Goal: Task Accomplishment & Management: Use online tool/utility

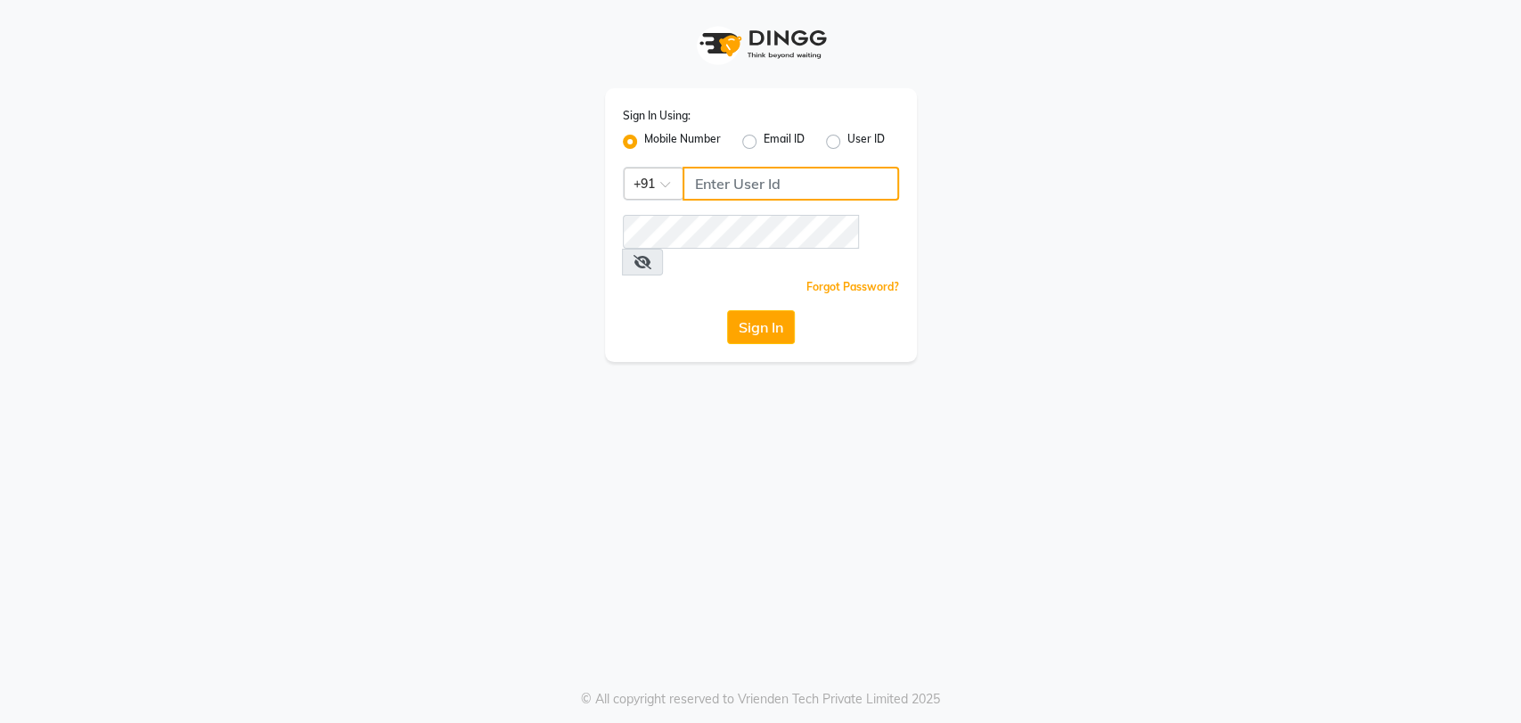
click at [772, 184] on input "Username" at bounding box center [791, 184] width 217 height 34
type input "7065600211"
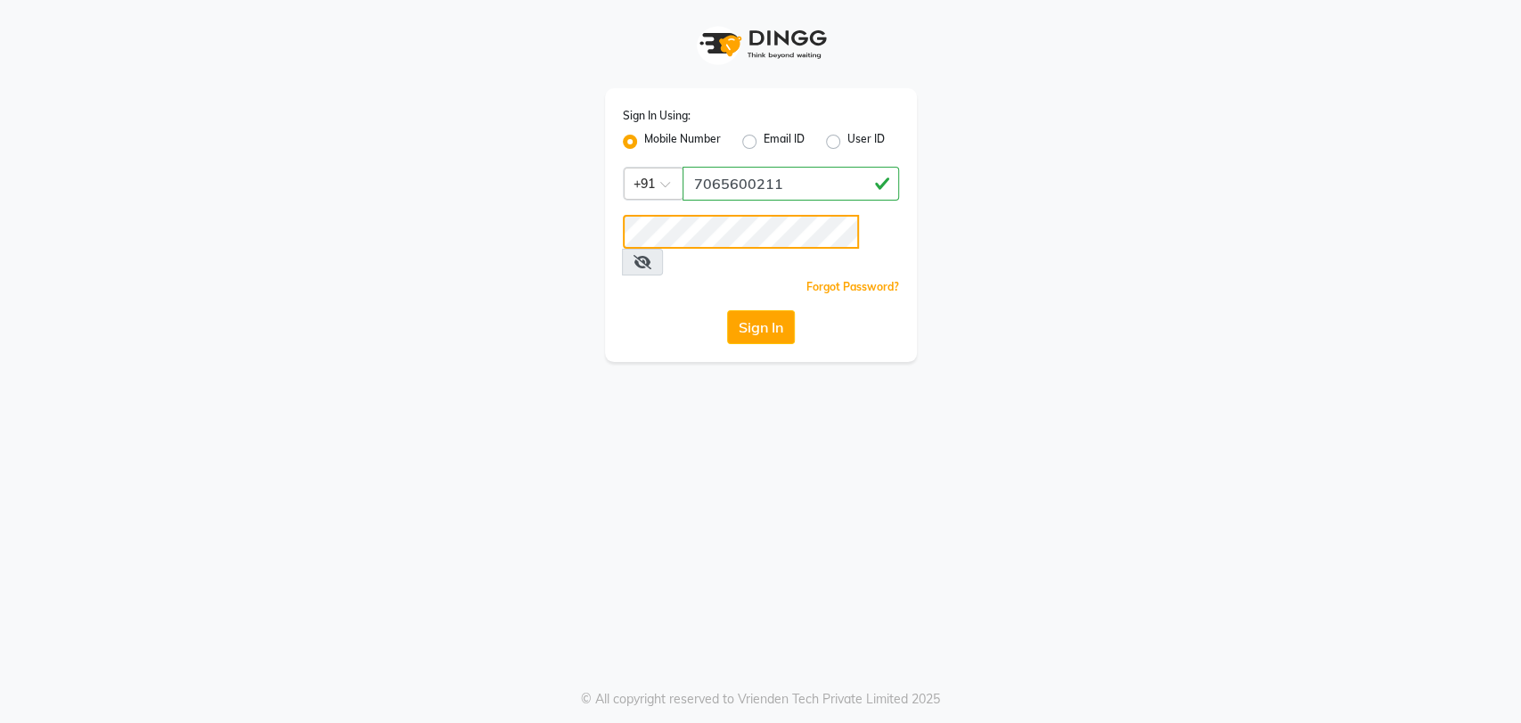
click at [727, 310] on button "Sign In" at bounding box center [761, 327] width 68 height 34
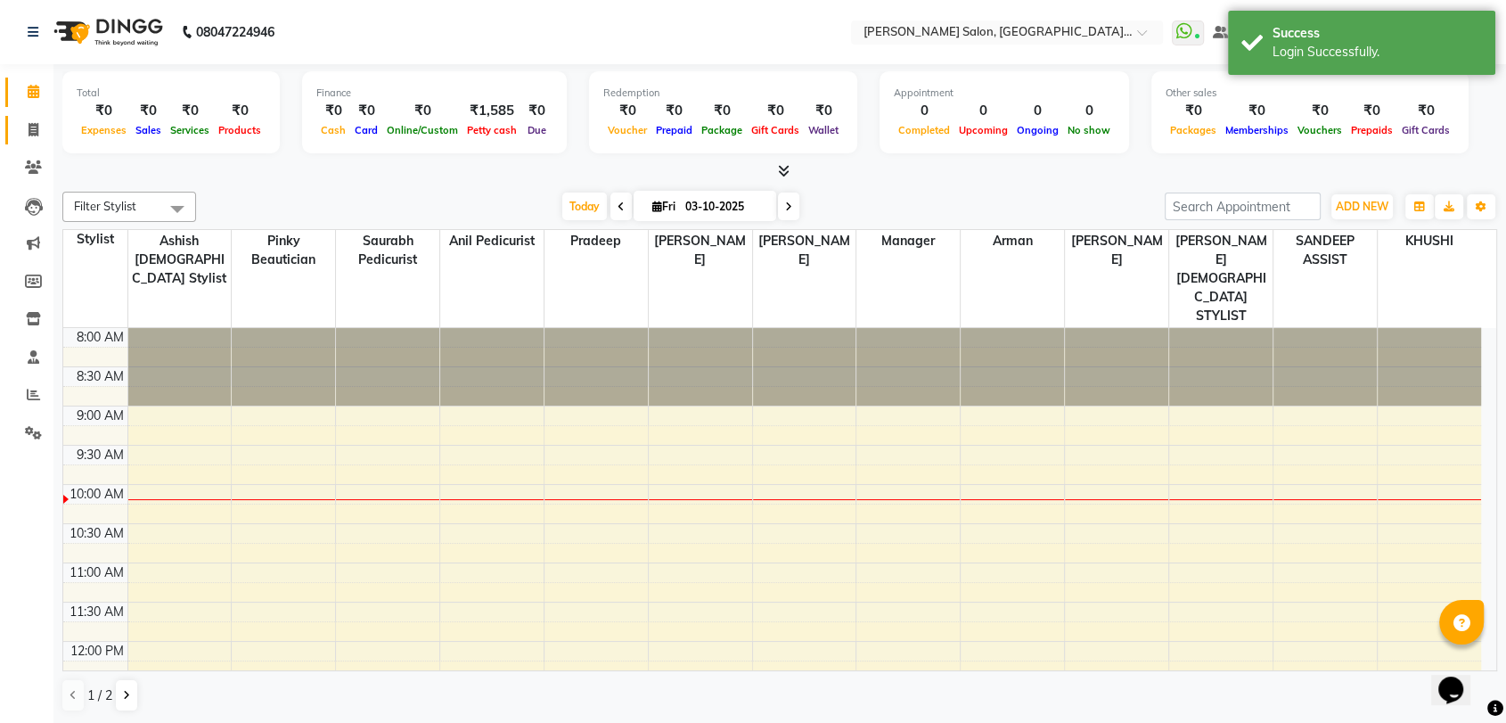
click at [43, 130] on span at bounding box center [33, 130] width 31 height 20
select select "service"
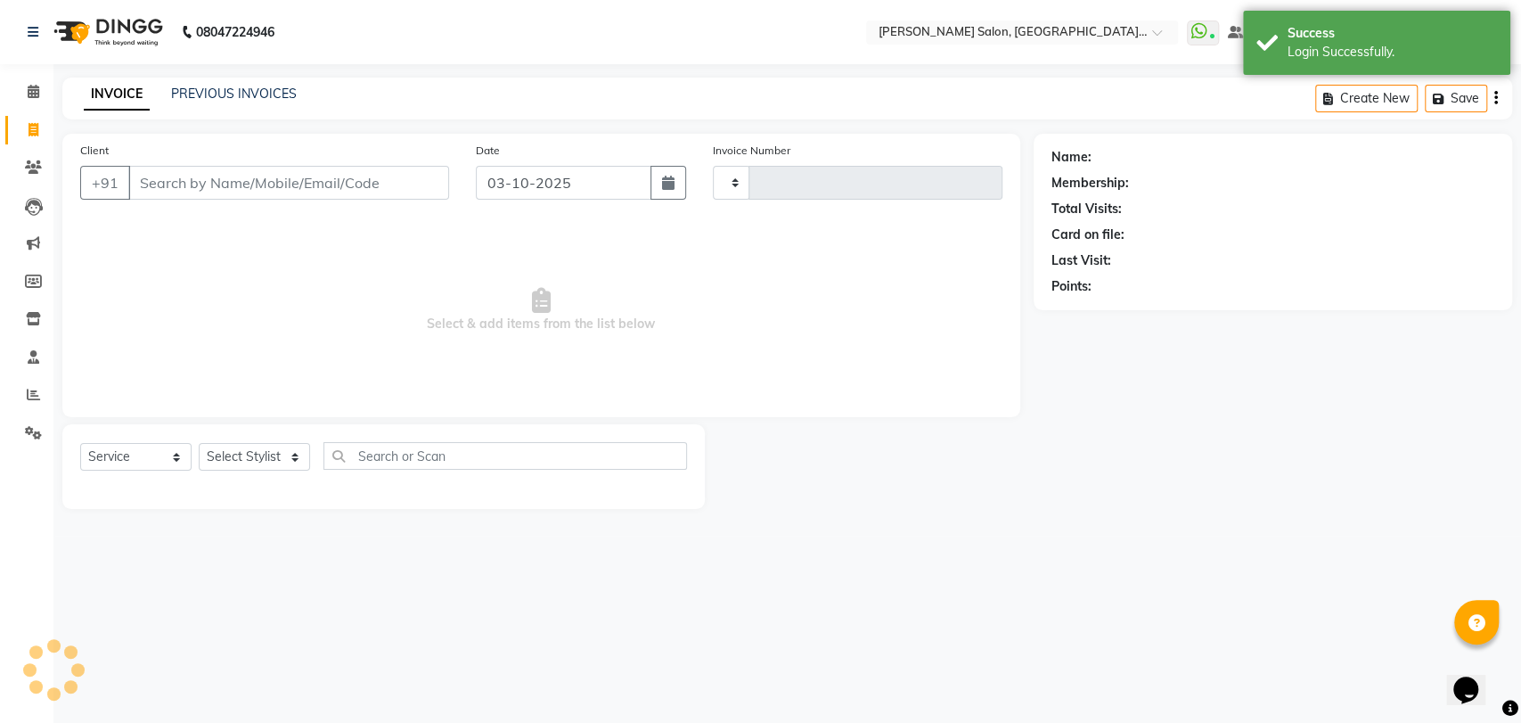
type input "3912"
select select "5893"
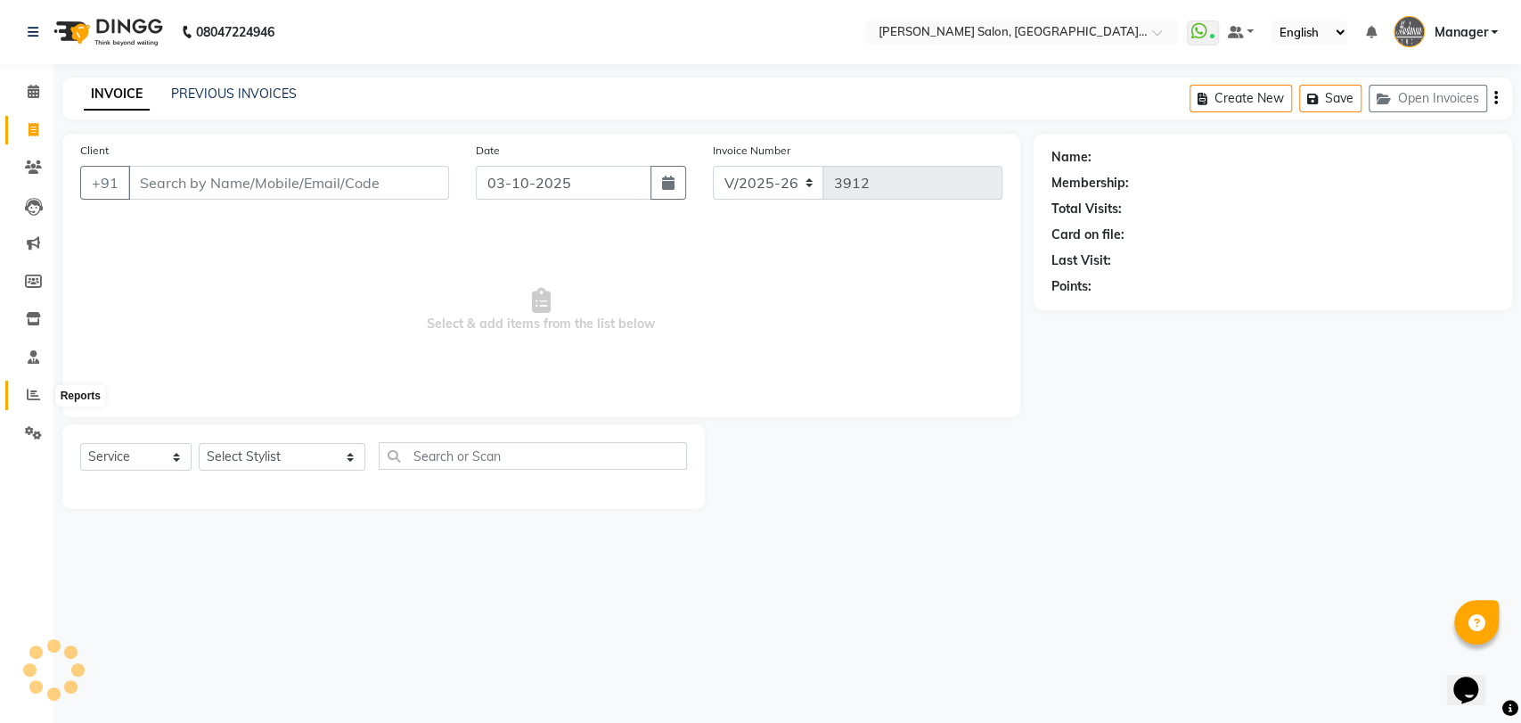
click at [30, 389] on icon at bounding box center [33, 394] width 13 height 13
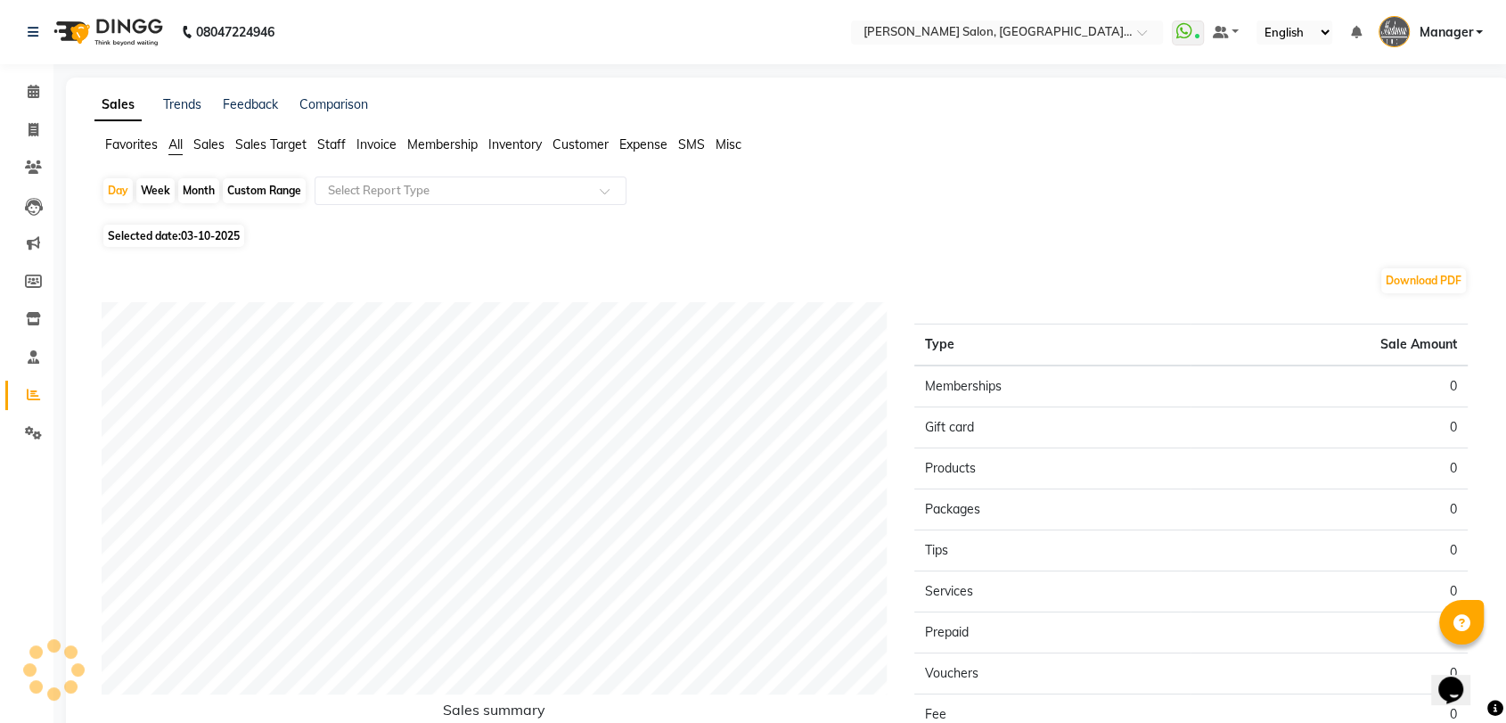
click at [320, 143] on span "Staff" at bounding box center [331, 144] width 29 height 16
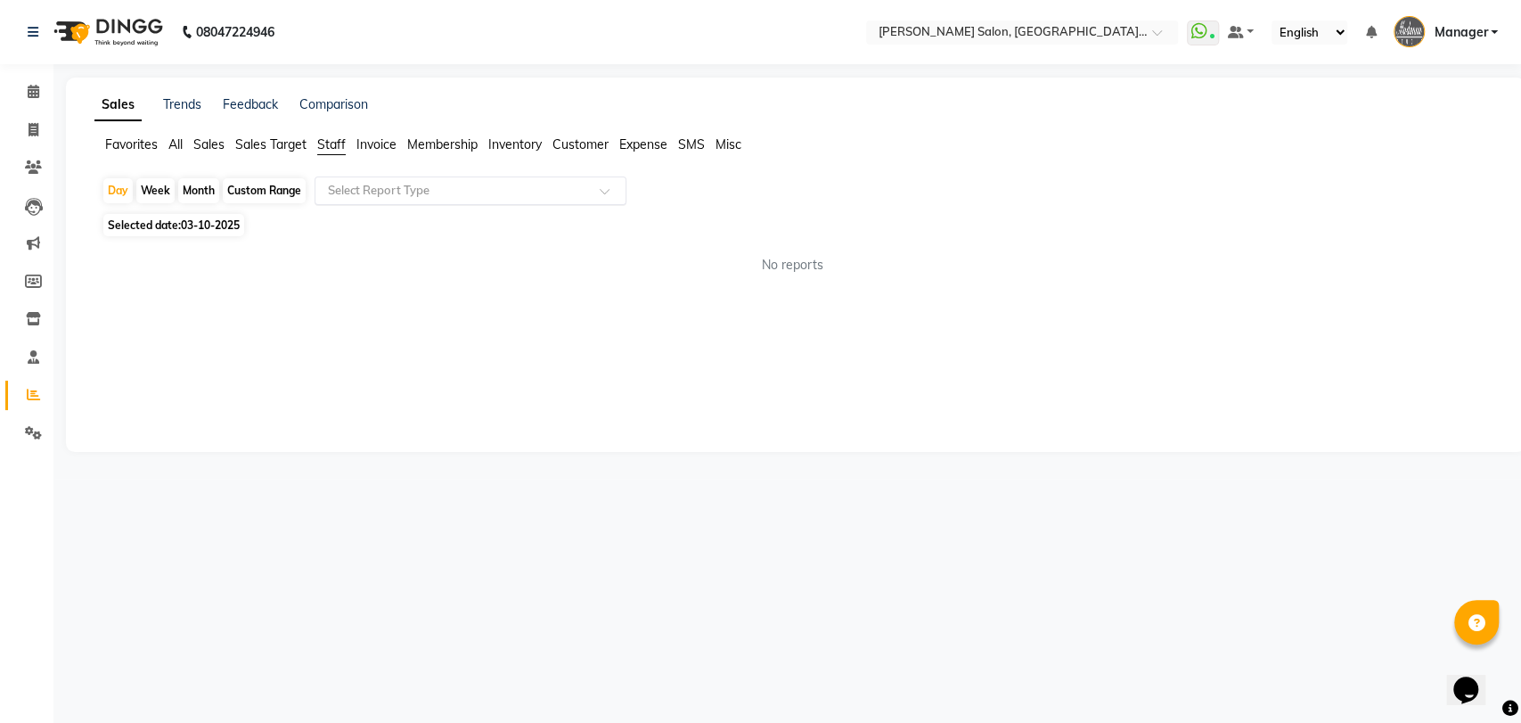
click at [325, 187] on input "text" at bounding box center [452, 191] width 257 height 18
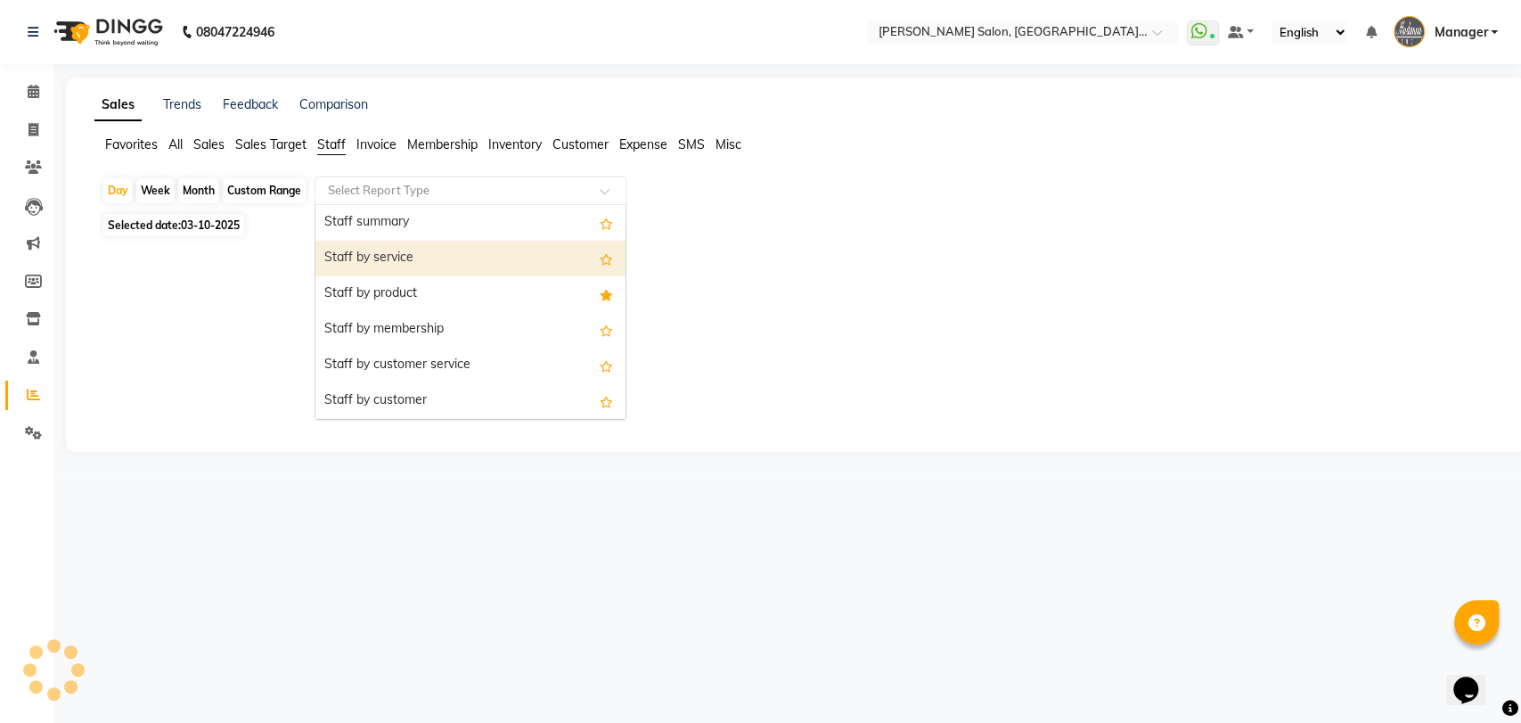
click at [347, 248] on div "Staff by service" at bounding box center [471, 259] width 310 height 36
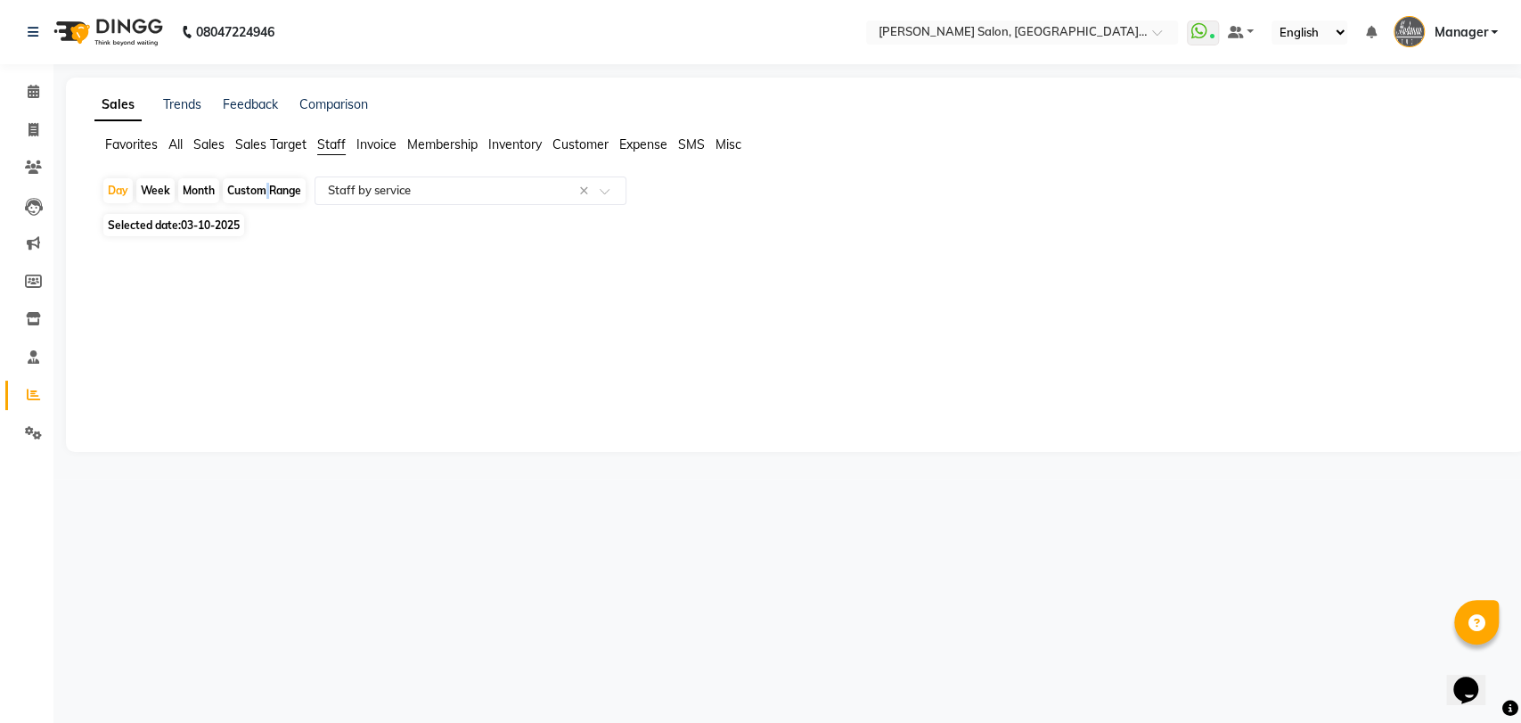
drag, startPoint x: 262, startPoint y: 195, endPoint x: 260, endPoint y: 204, distance: 9.1
click at [260, 194] on div "Custom Range" at bounding box center [264, 190] width 83 height 25
select select "10"
select select "2025"
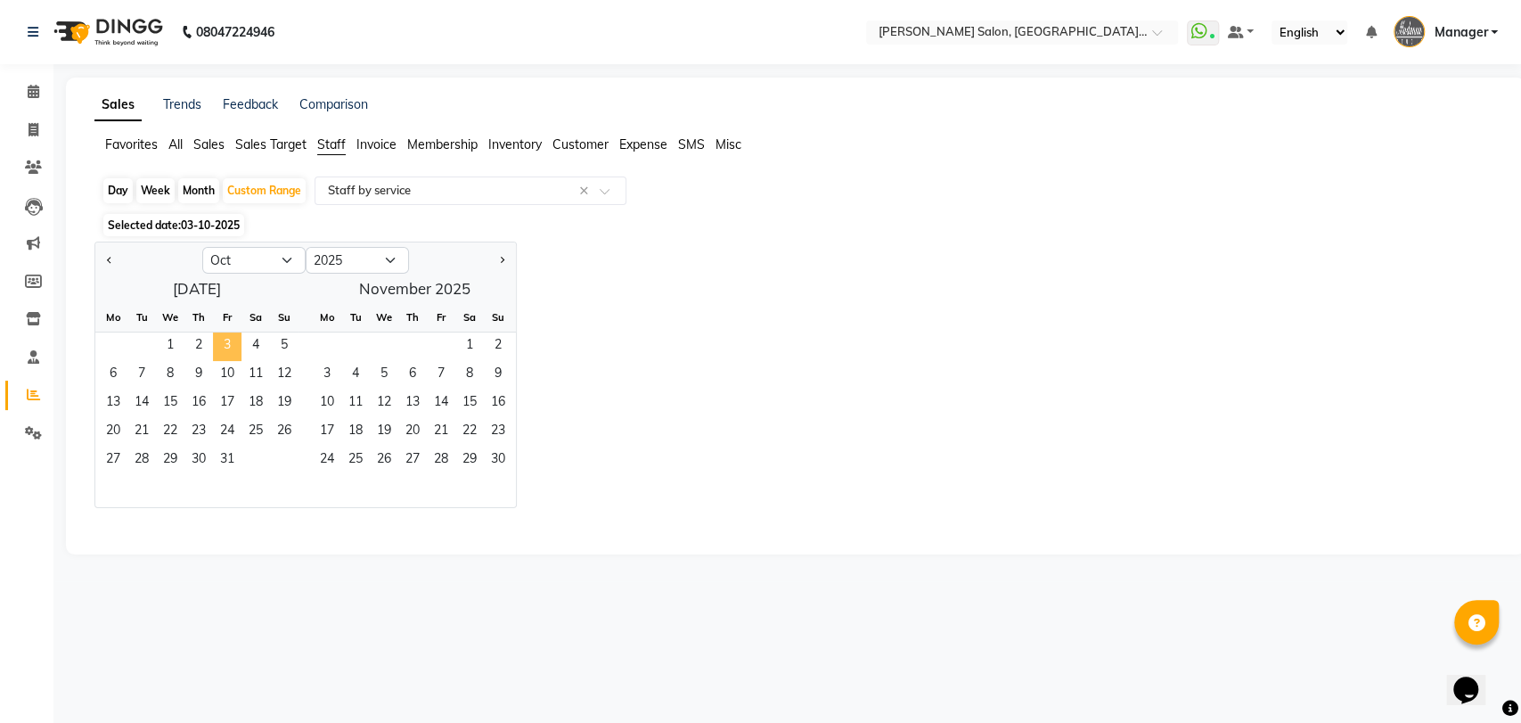
click at [213, 347] on span "3" at bounding box center [227, 346] width 29 height 29
click at [109, 200] on div "Day" at bounding box center [117, 190] width 29 height 25
select select "10"
select select "2025"
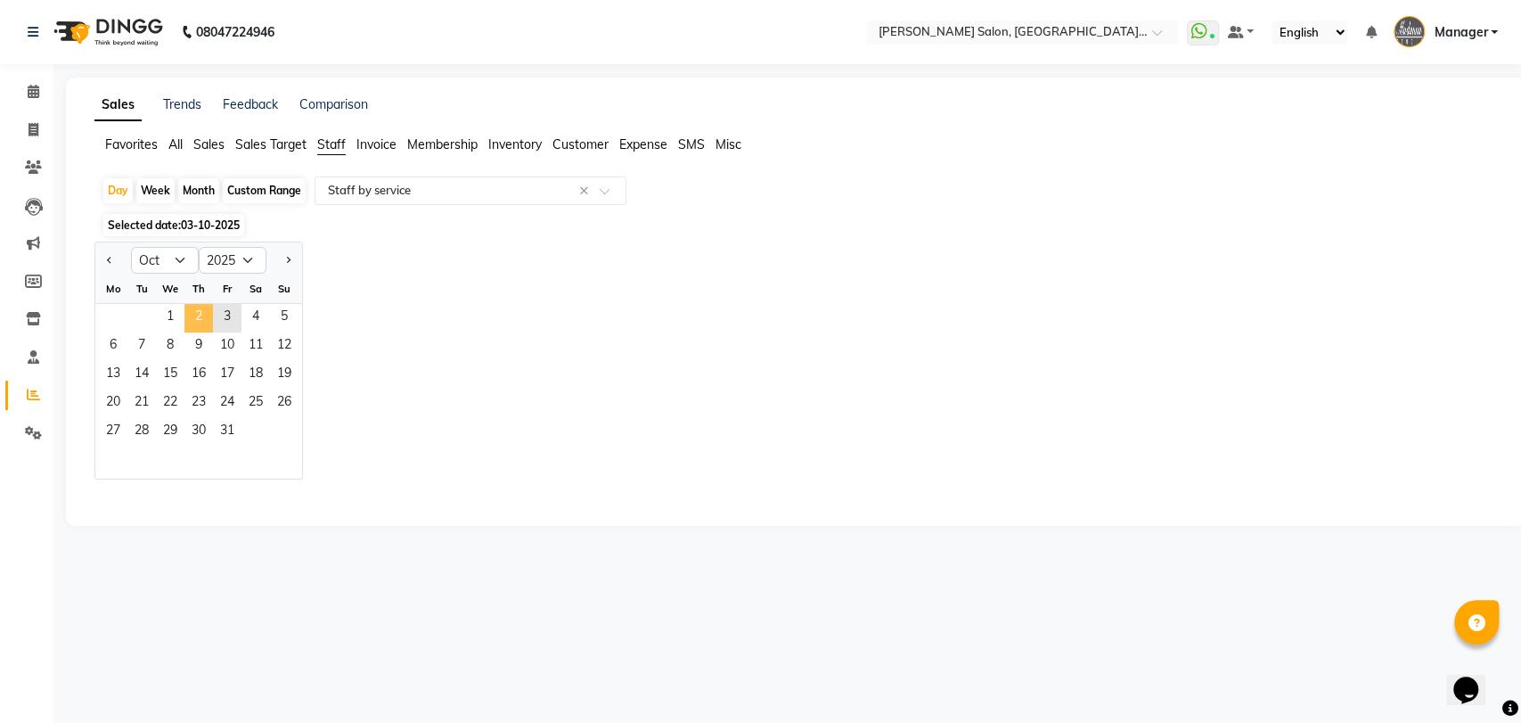
click at [198, 318] on span "2" at bounding box center [198, 318] width 29 height 29
select select "full_report"
select select "csv"
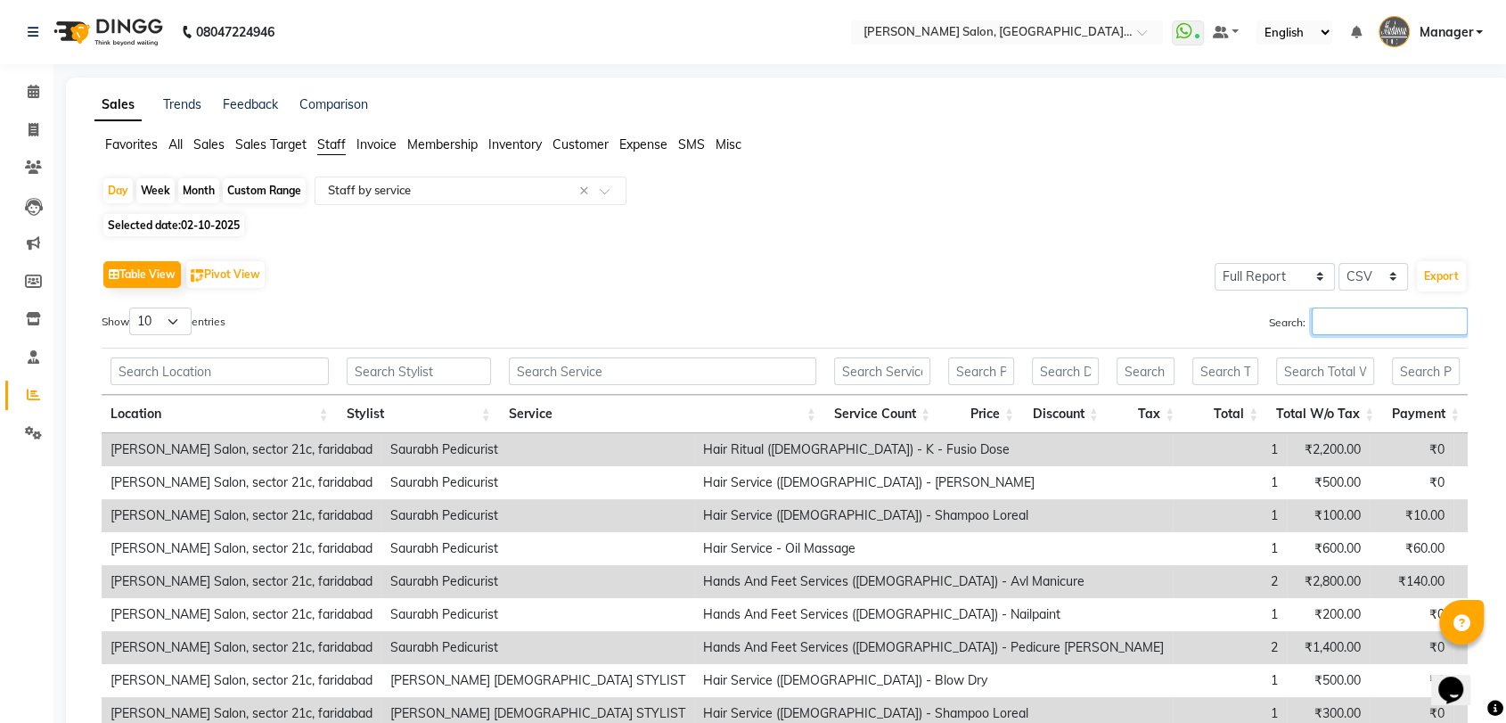
click at [1336, 324] on input "Search:" at bounding box center [1390, 321] width 156 height 28
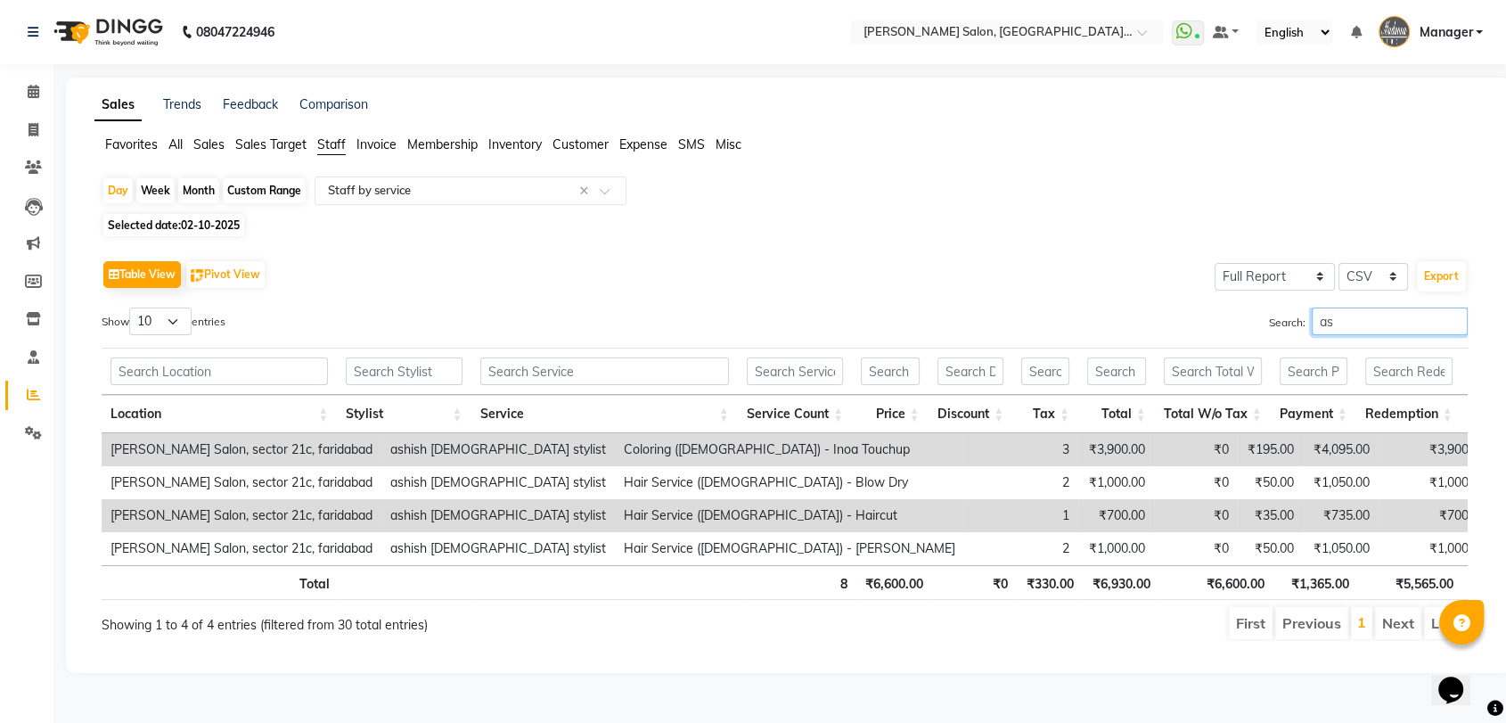
type input "a"
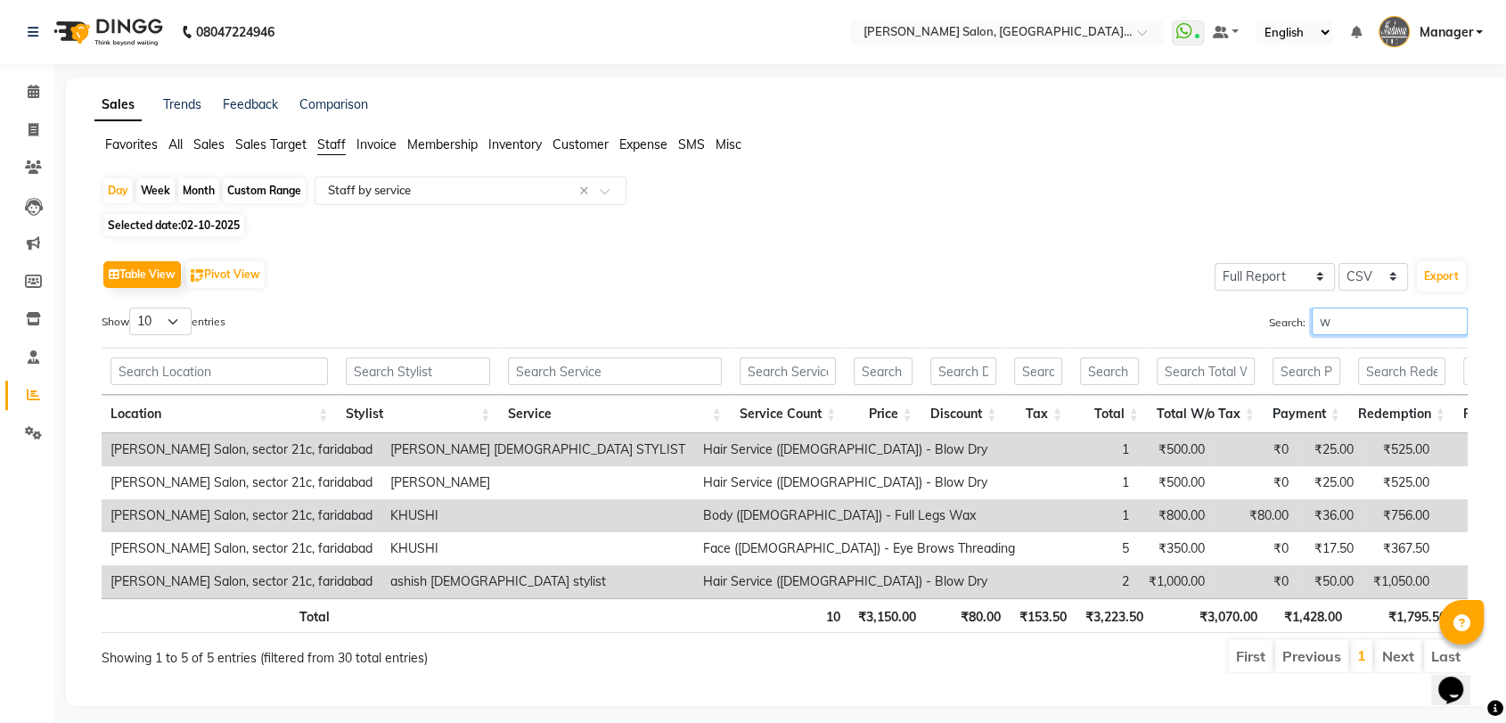
click at [1340, 330] on input "w" at bounding box center [1390, 321] width 156 height 28
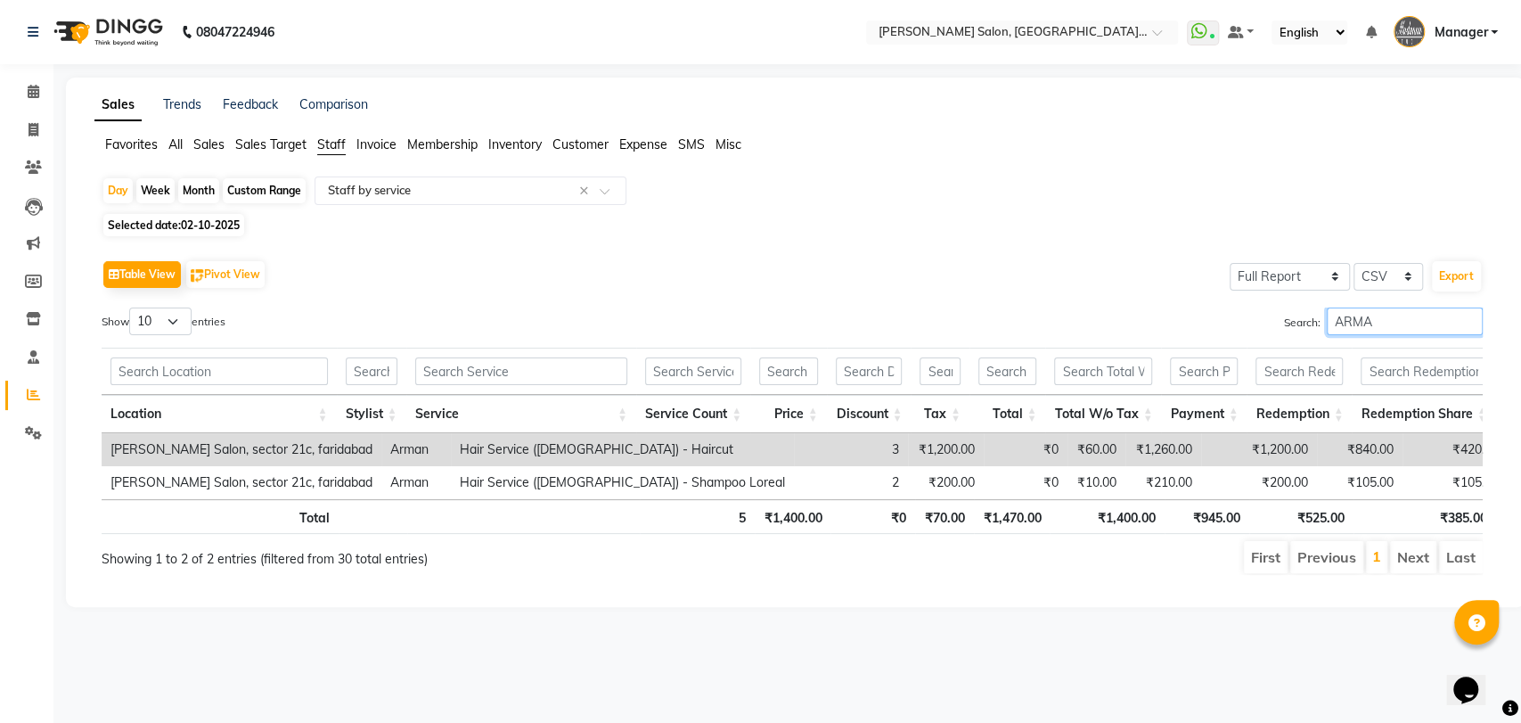
click at [1340, 330] on input "ARMA" at bounding box center [1405, 321] width 156 height 28
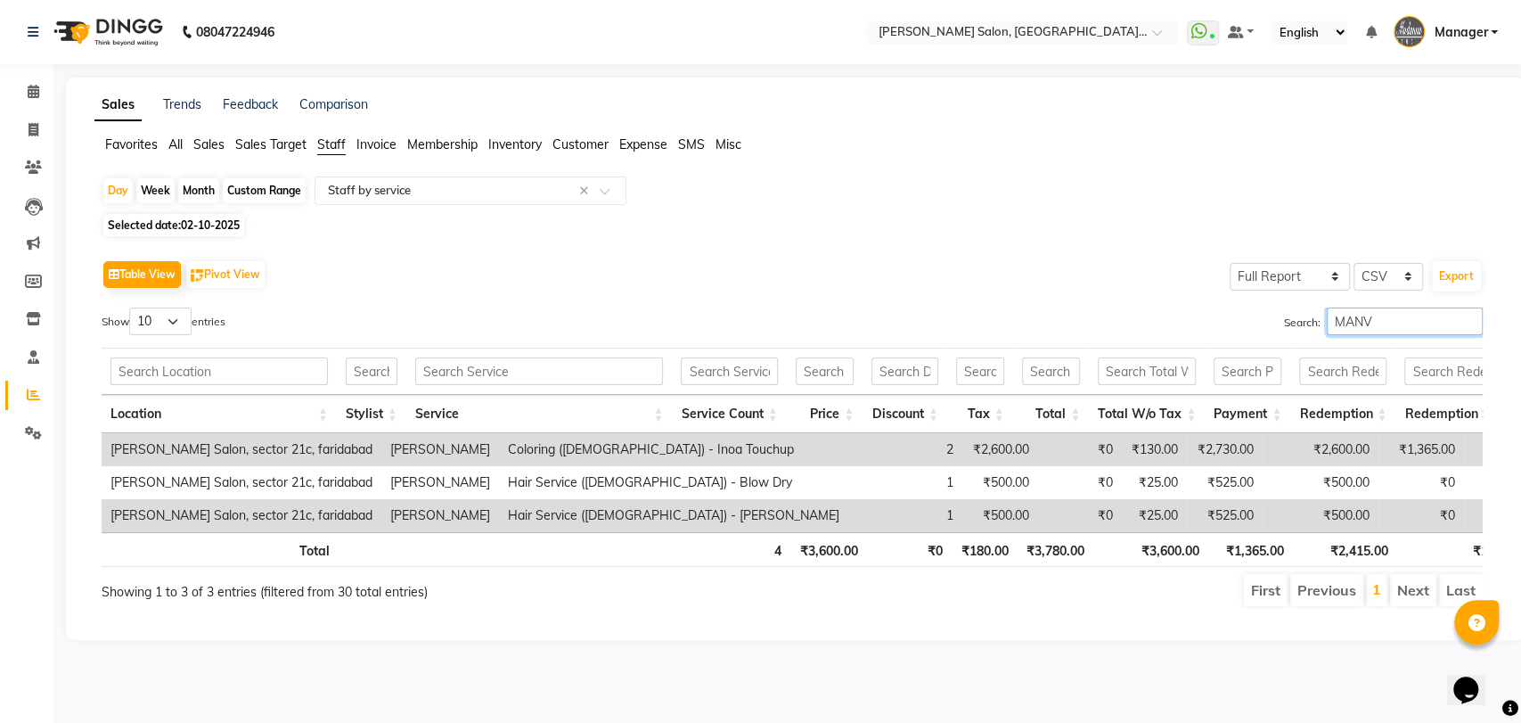
click at [1331, 324] on input "MANV" at bounding box center [1405, 321] width 156 height 28
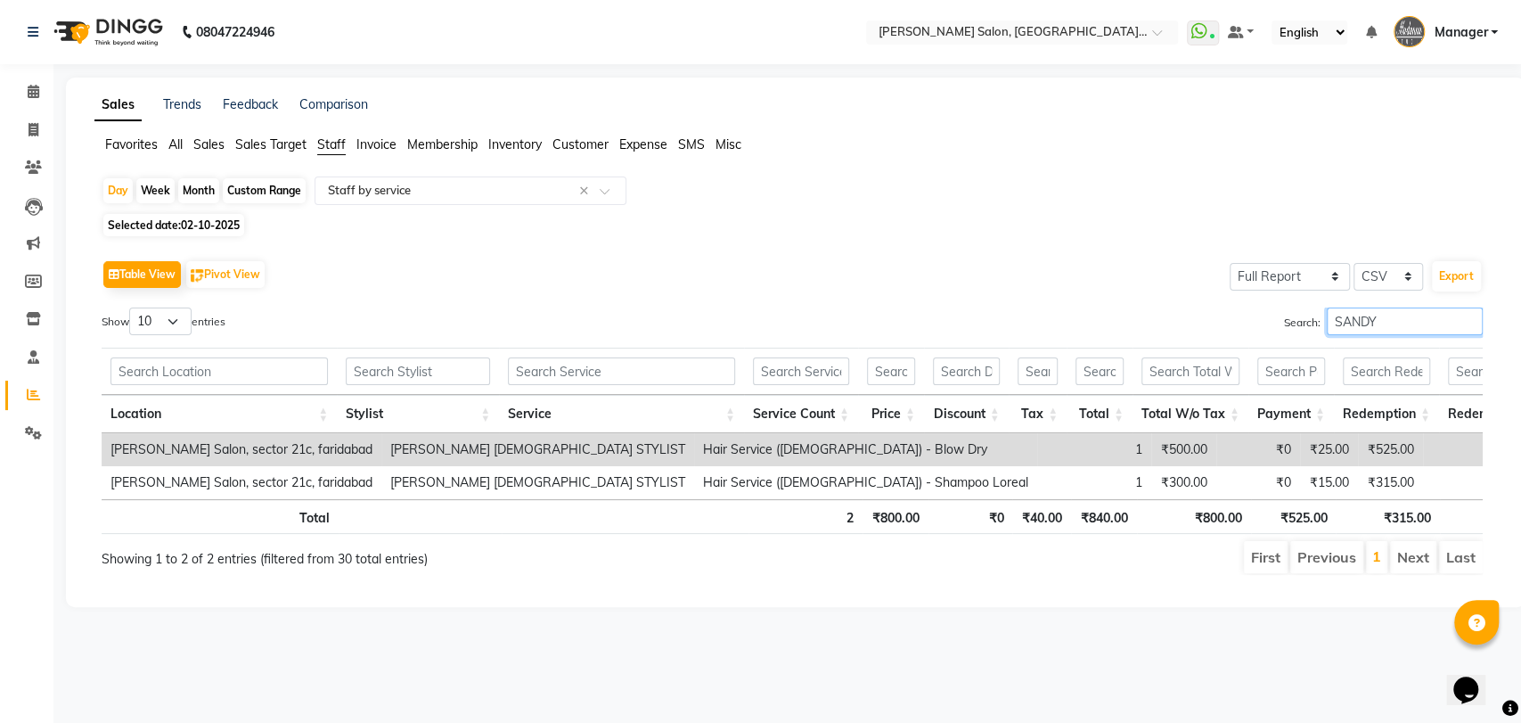
click at [1359, 328] on input "SANDY" at bounding box center [1405, 321] width 156 height 28
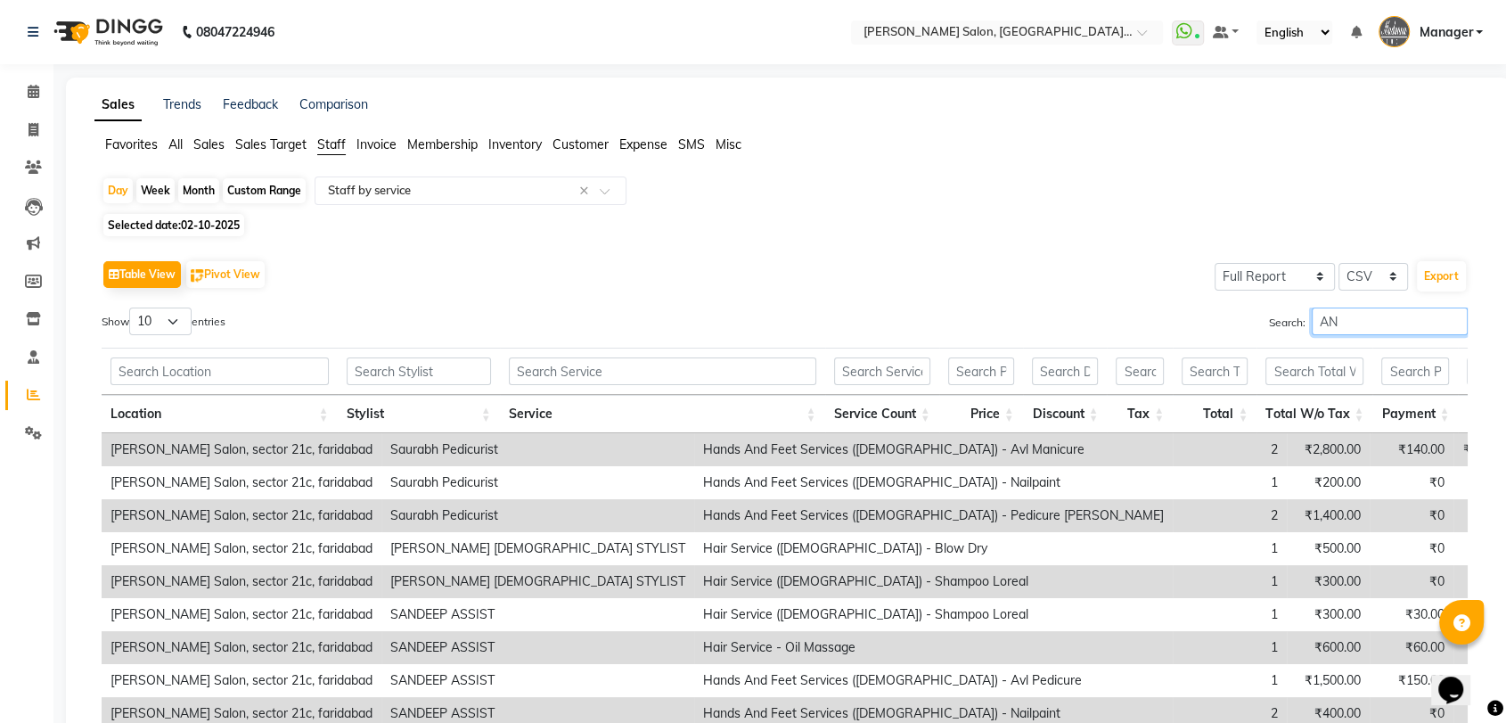
type input "A"
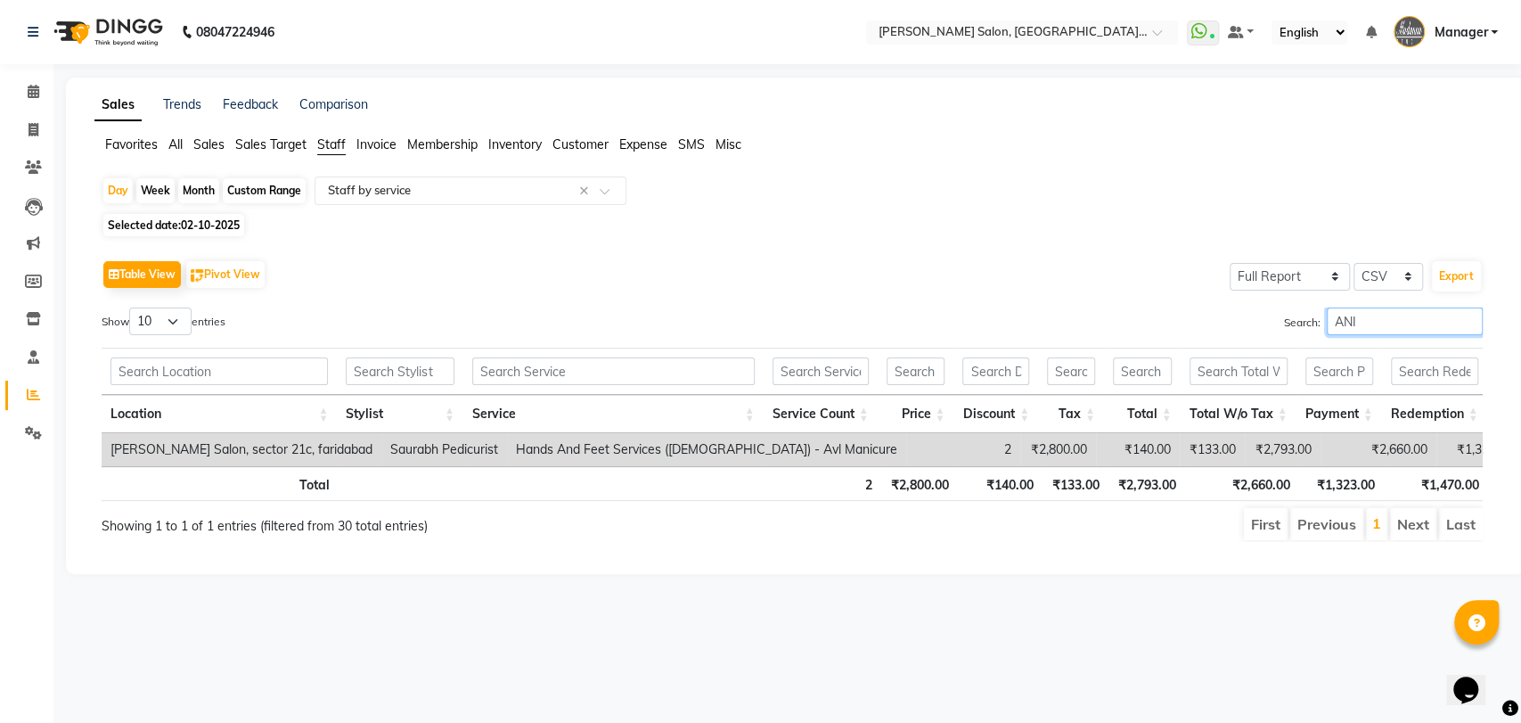
click at [1388, 323] on input "ANI" at bounding box center [1405, 321] width 156 height 28
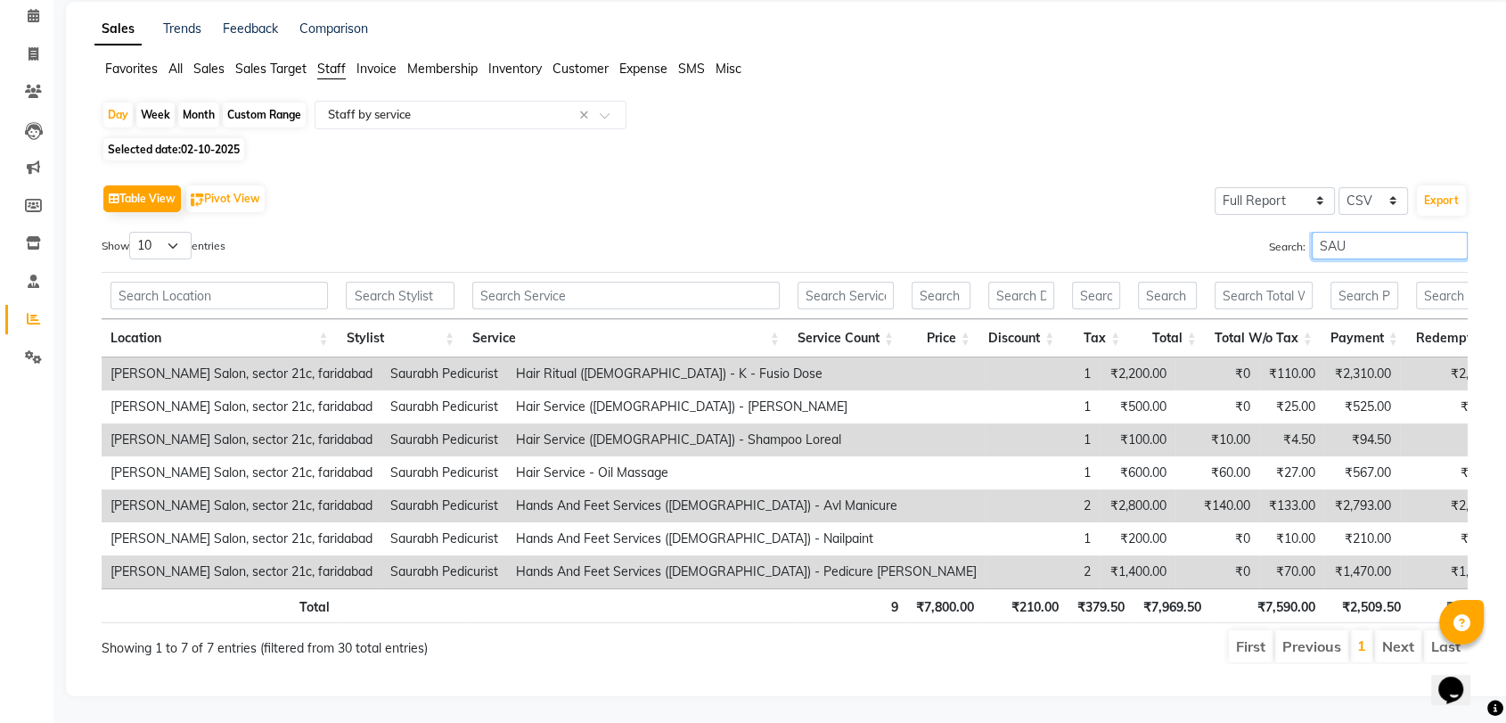
scroll to position [105, 0]
click at [1316, 232] on input "SAU" at bounding box center [1390, 246] width 156 height 28
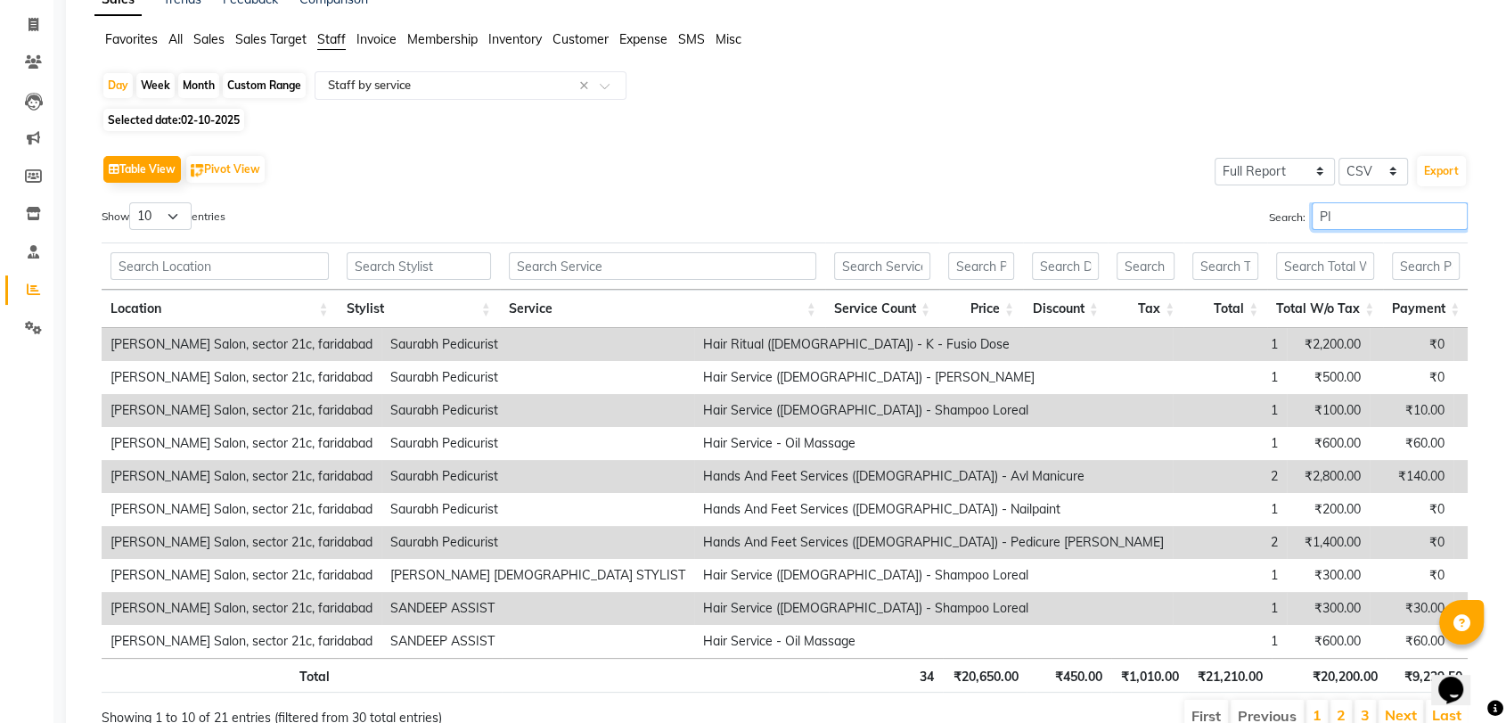
scroll to position [0, 0]
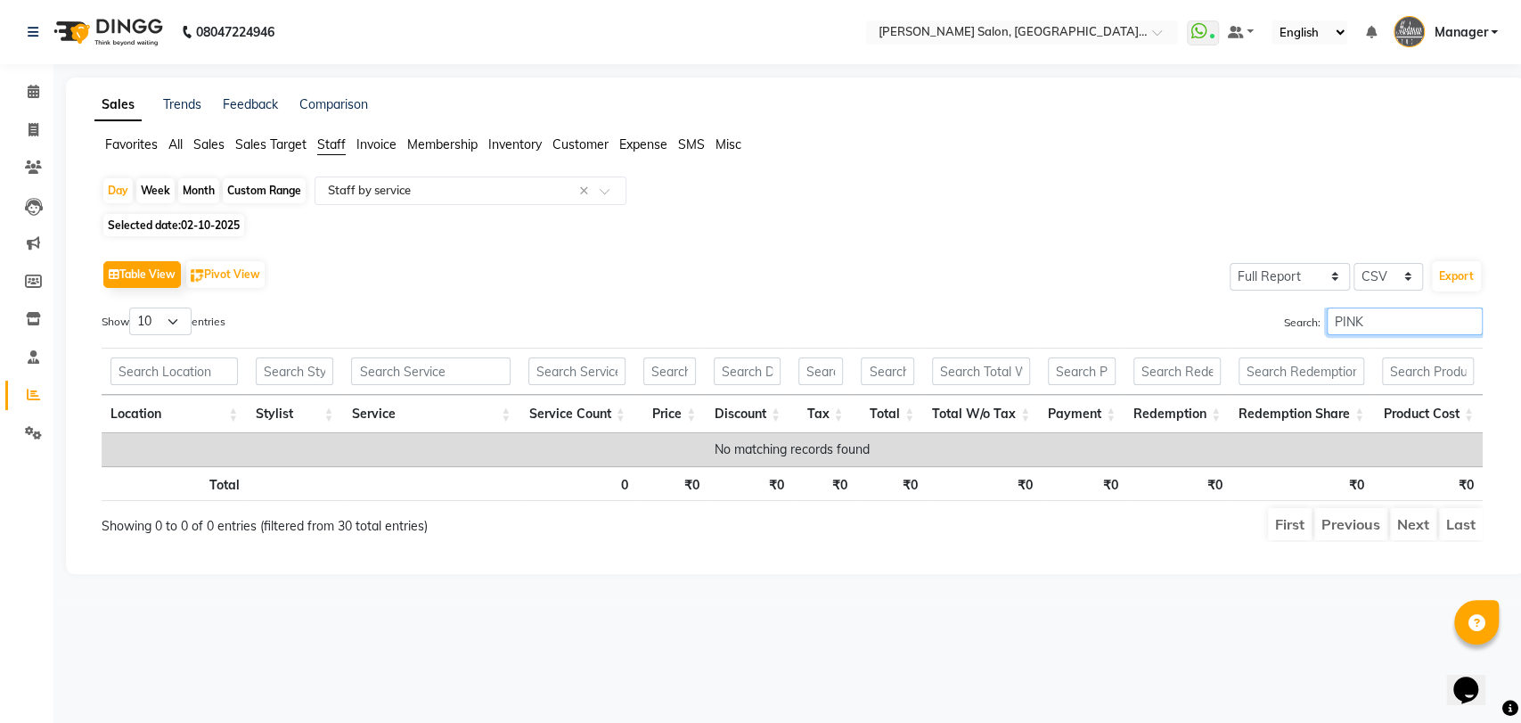
click at [1350, 329] on input "PINK" at bounding box center [1405, 321] width 156 height 28
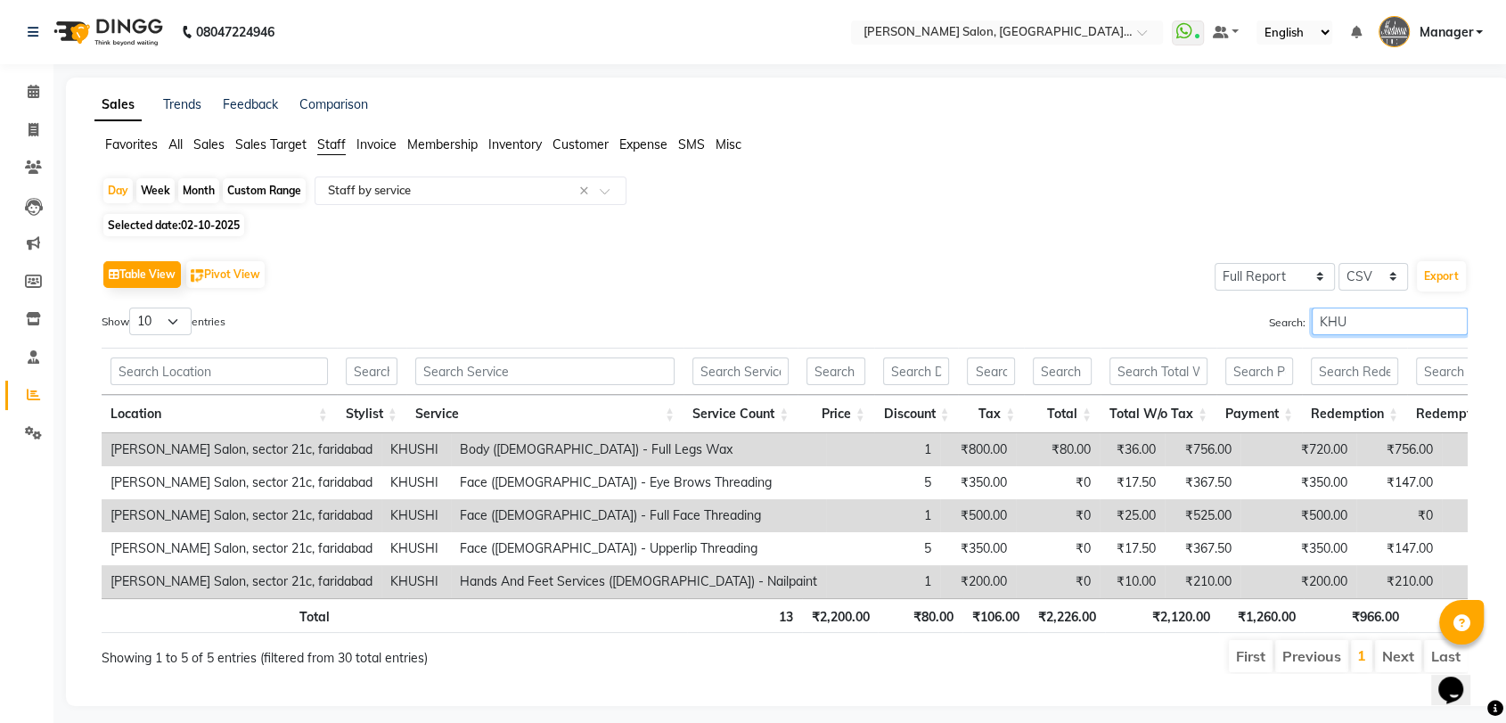
click at [1340, 333] on input "KHU" at bounding box center [1390, 321] width 156 height 28
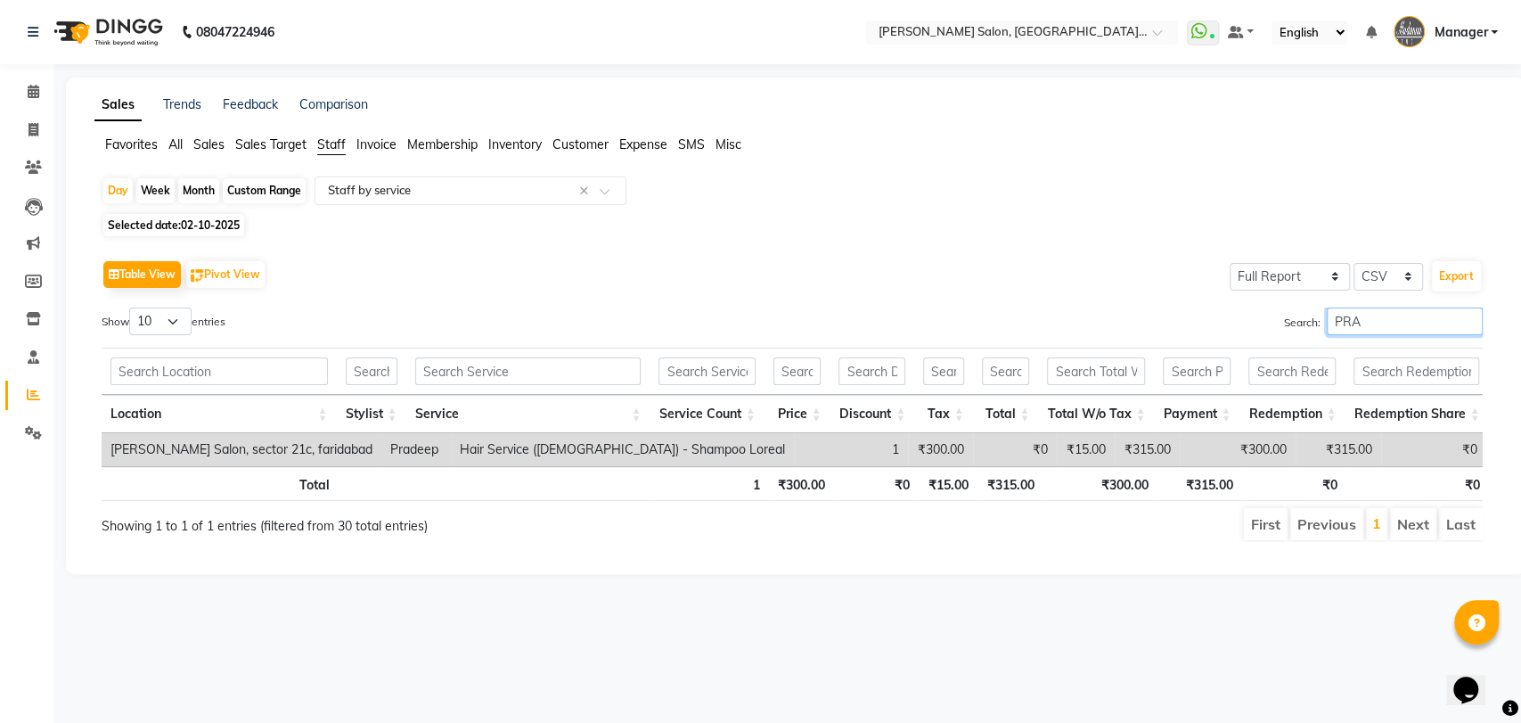
click at [1385, 326] on input "PRA" at bounding box center [1405, 321] width 156 height 28
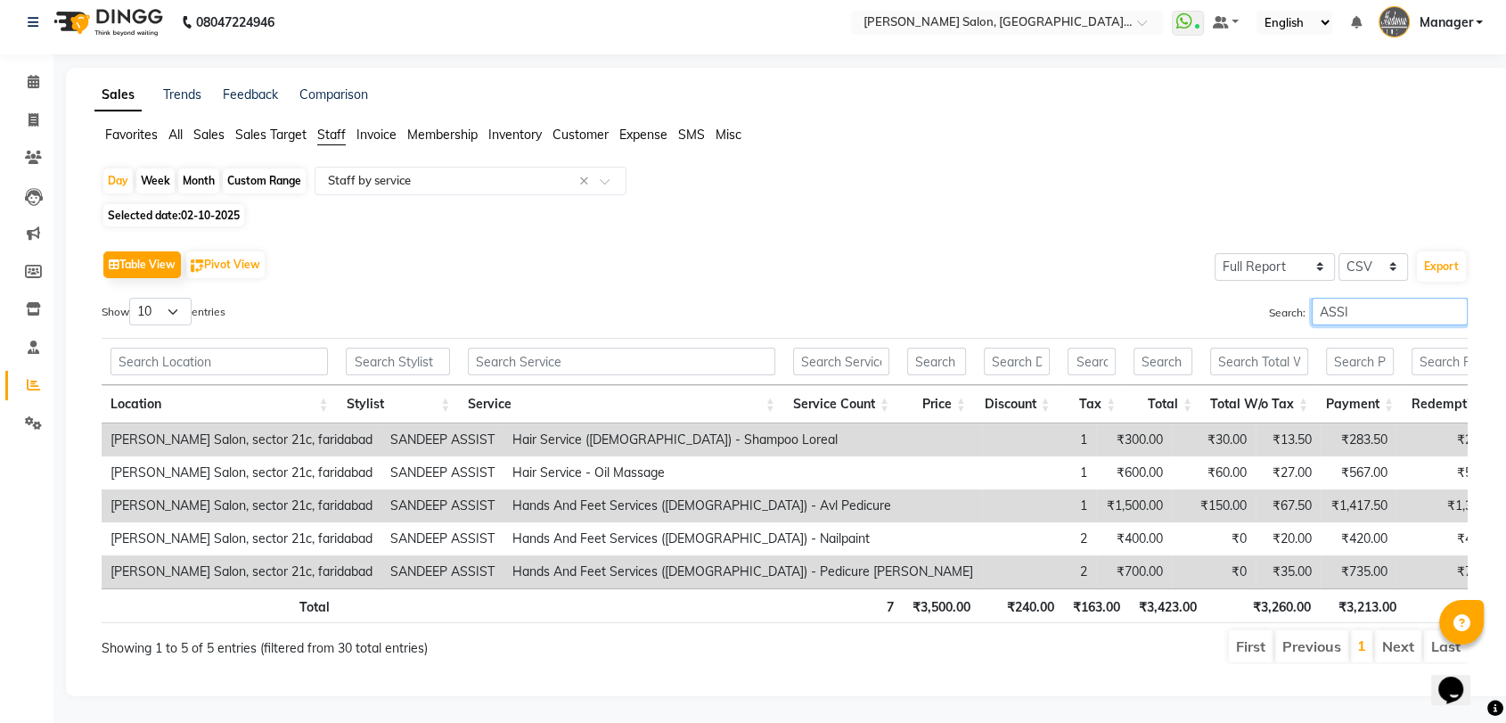
scroll to position [39, 0]
type input "ASSI"
click at [37, 113] on icon at bounding box center [34, 119] width 10 height 13
select select "service"
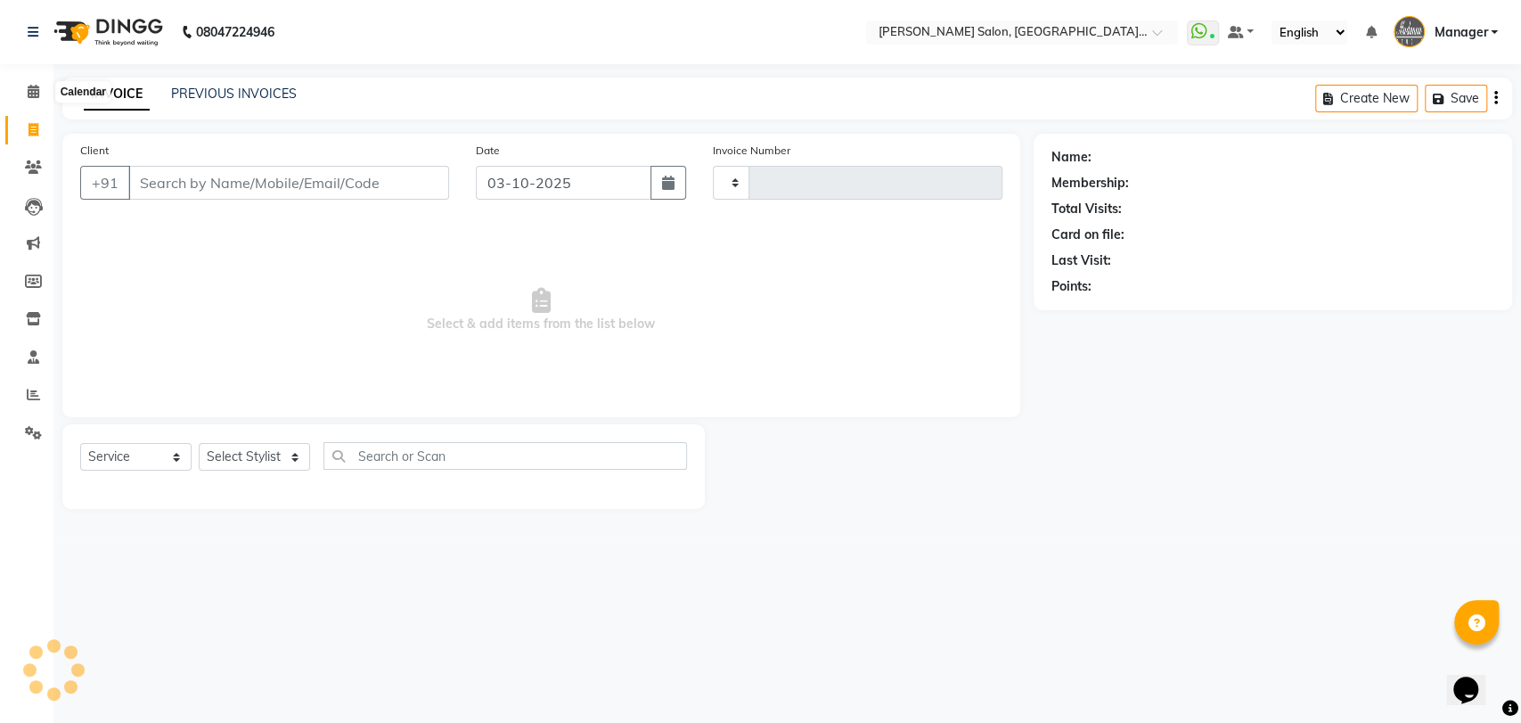
type input "3912"
select select "5893"
click at [191, 94] on link "PREVIOUS INVOICES" at bounding box center [234, 94] width 126 height 16
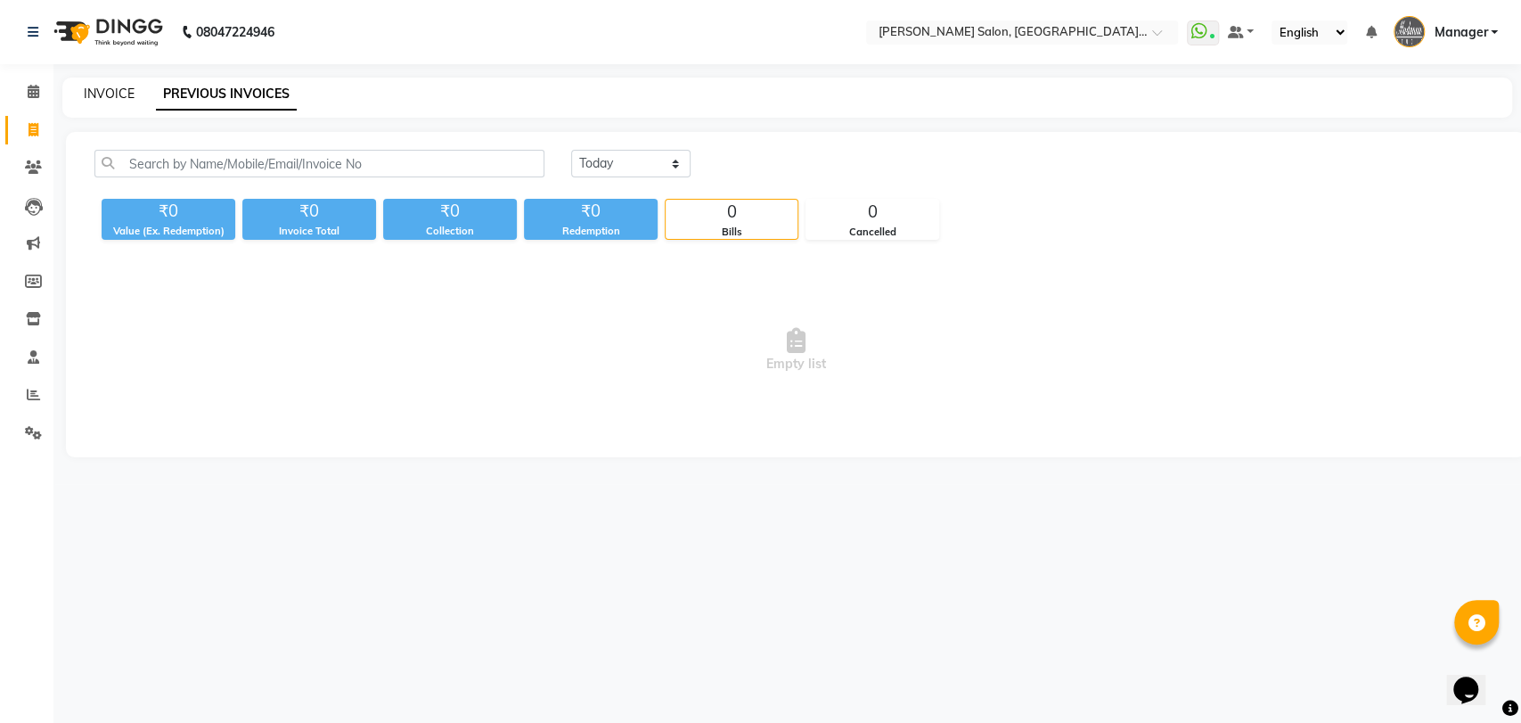
click at [119, 94] on link "INVOICE" at bounding box center [109, 94] width 51 height 16
select select "service"
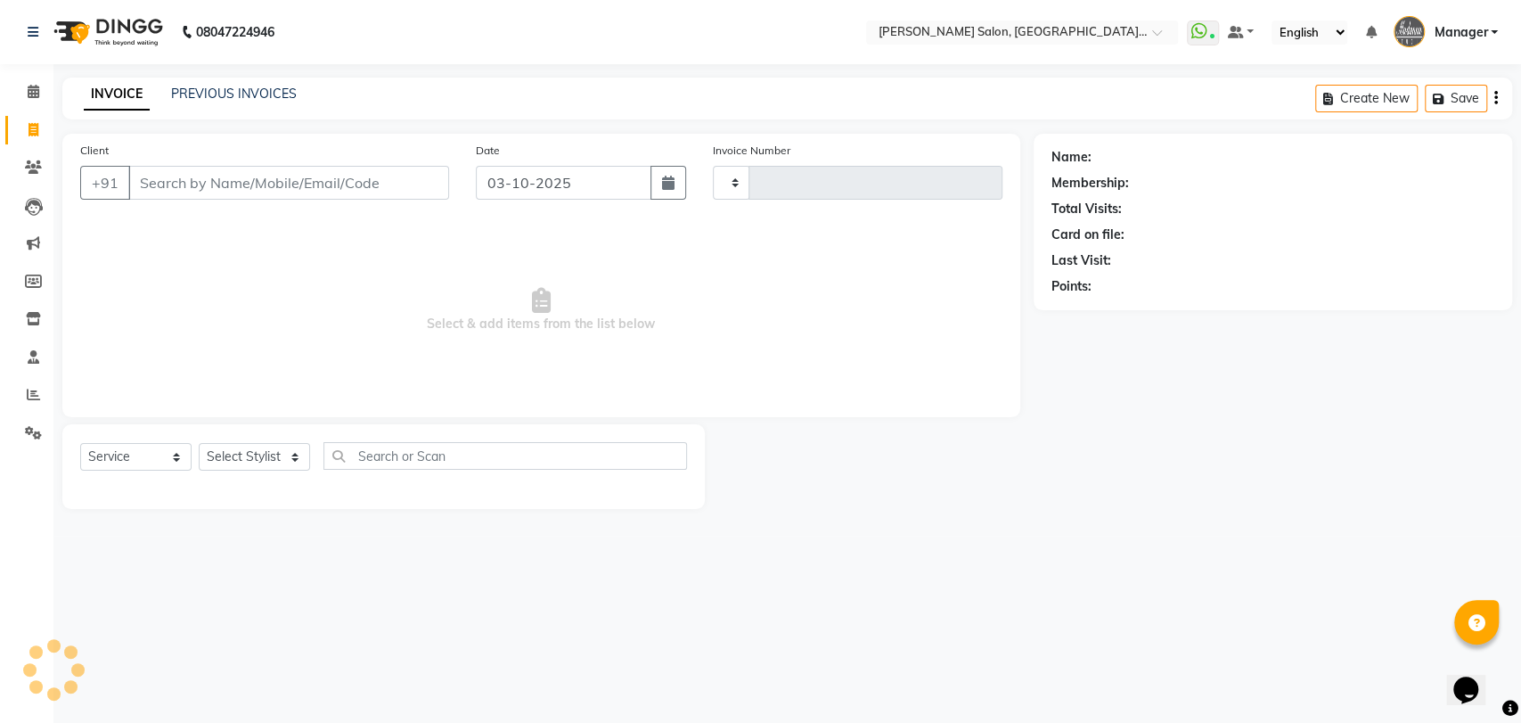
type input "3912"
select select "5893"
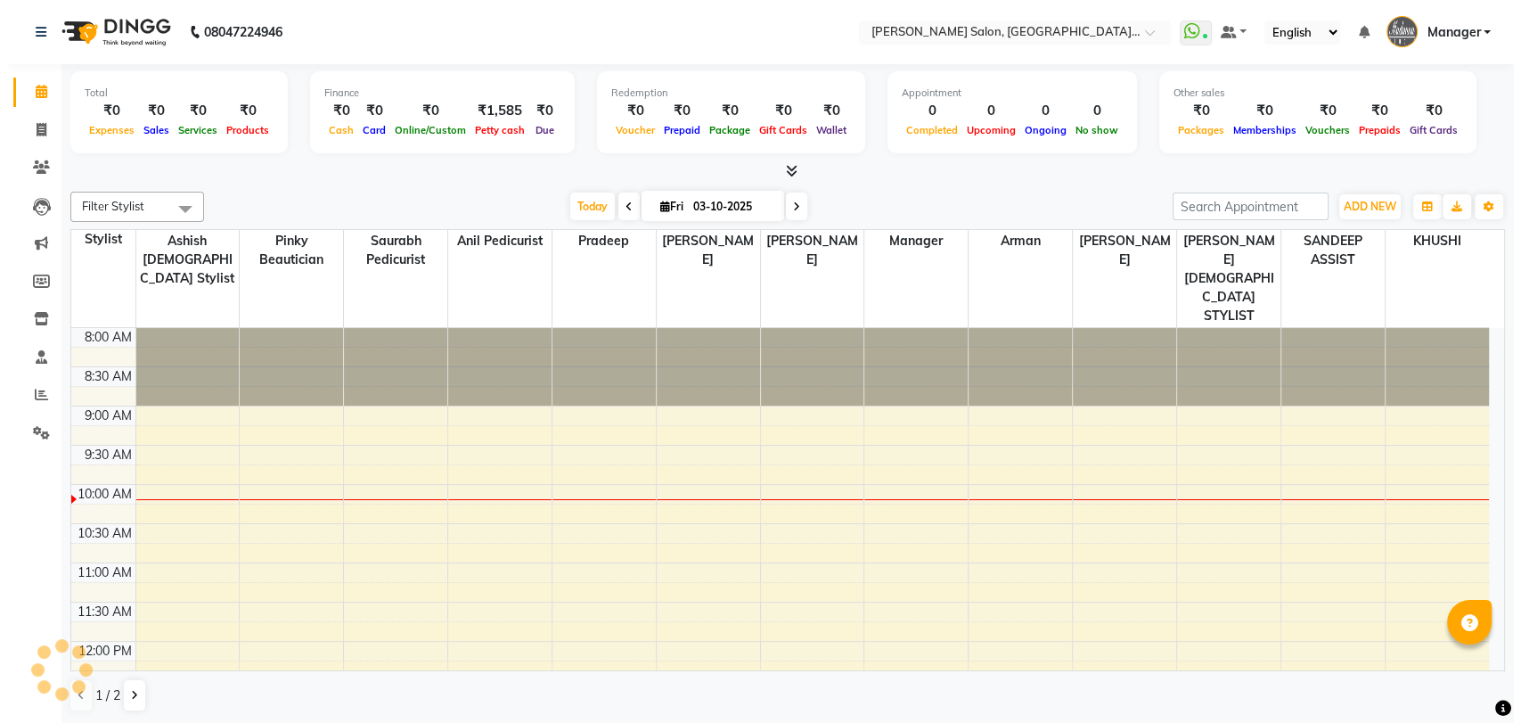
scroll to position [157, 0]
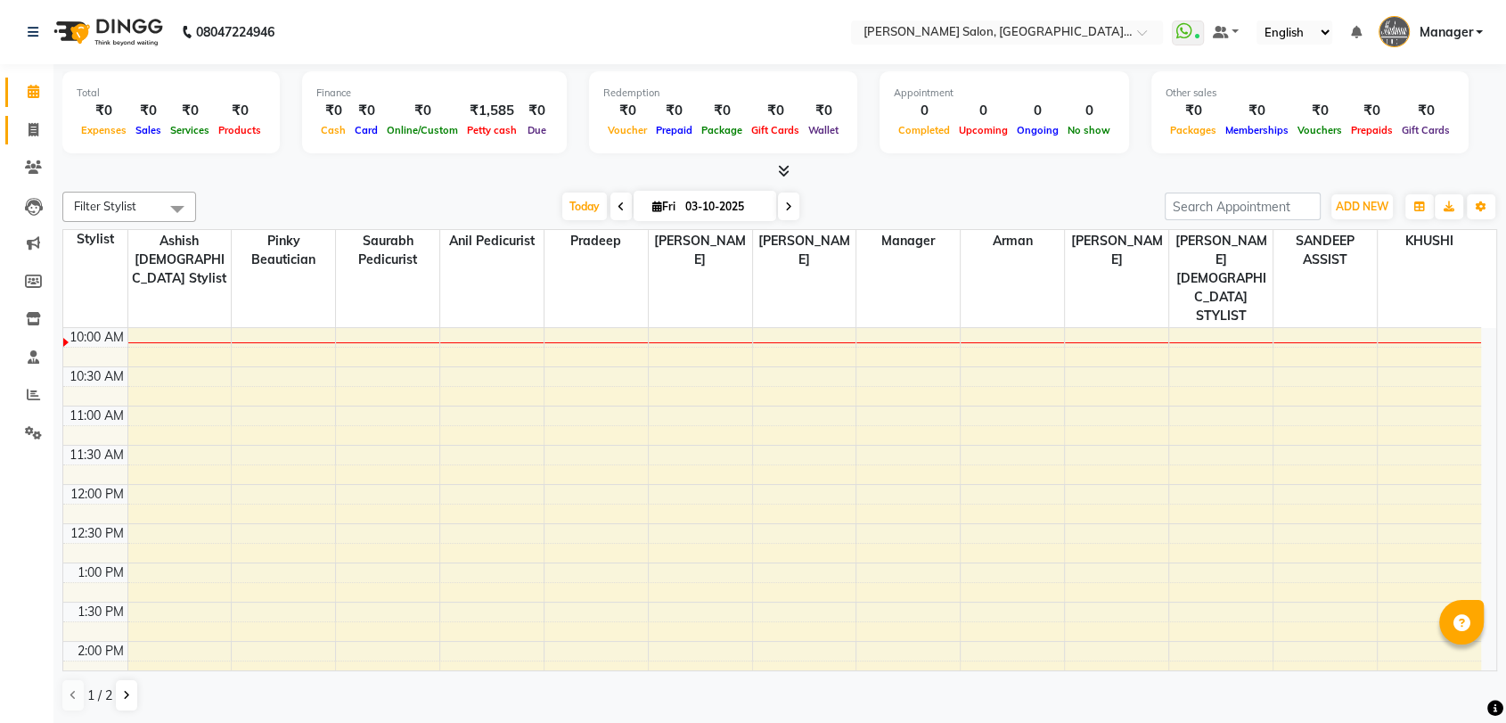
click at [30, 117] on link "Invoice" at bounding box center [26, 130] width 43 height 29
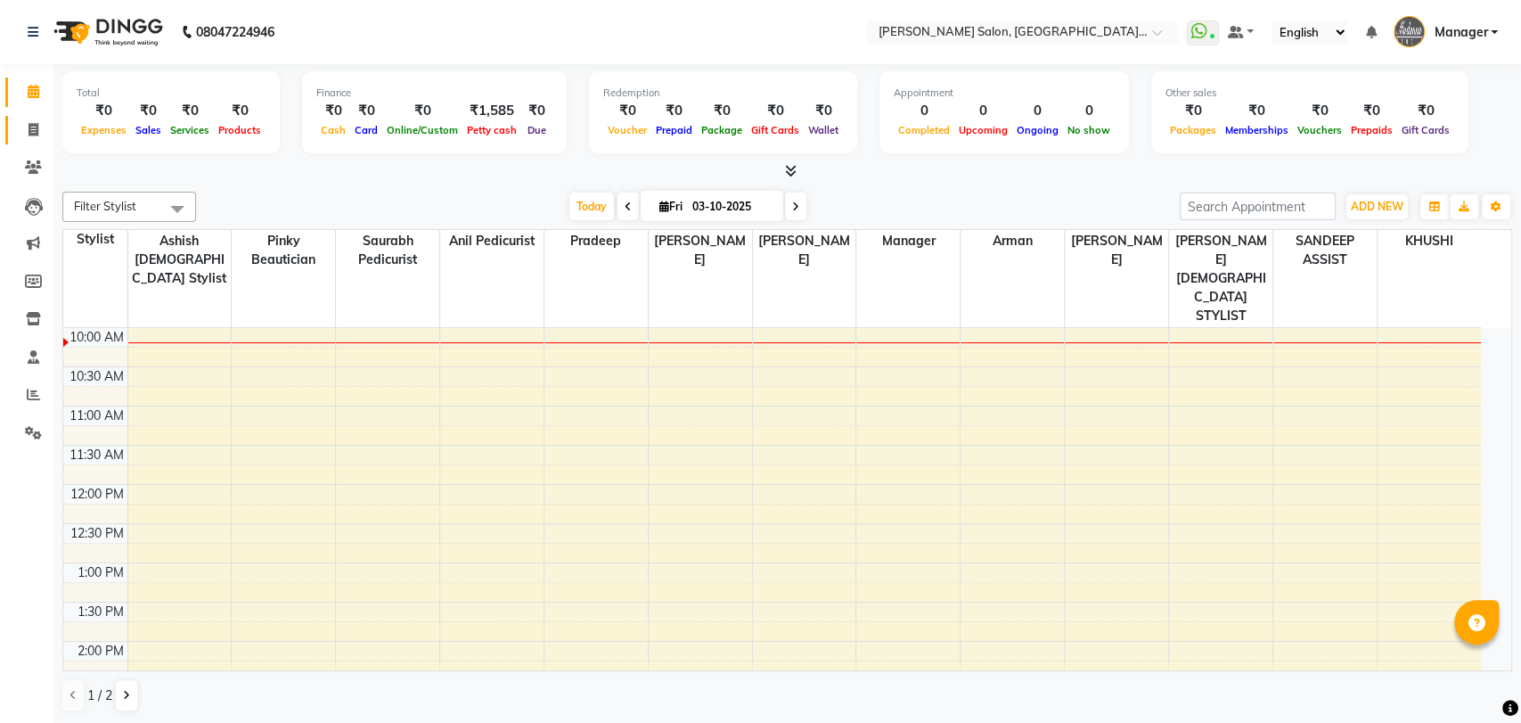
select select "5893"
select select "service"
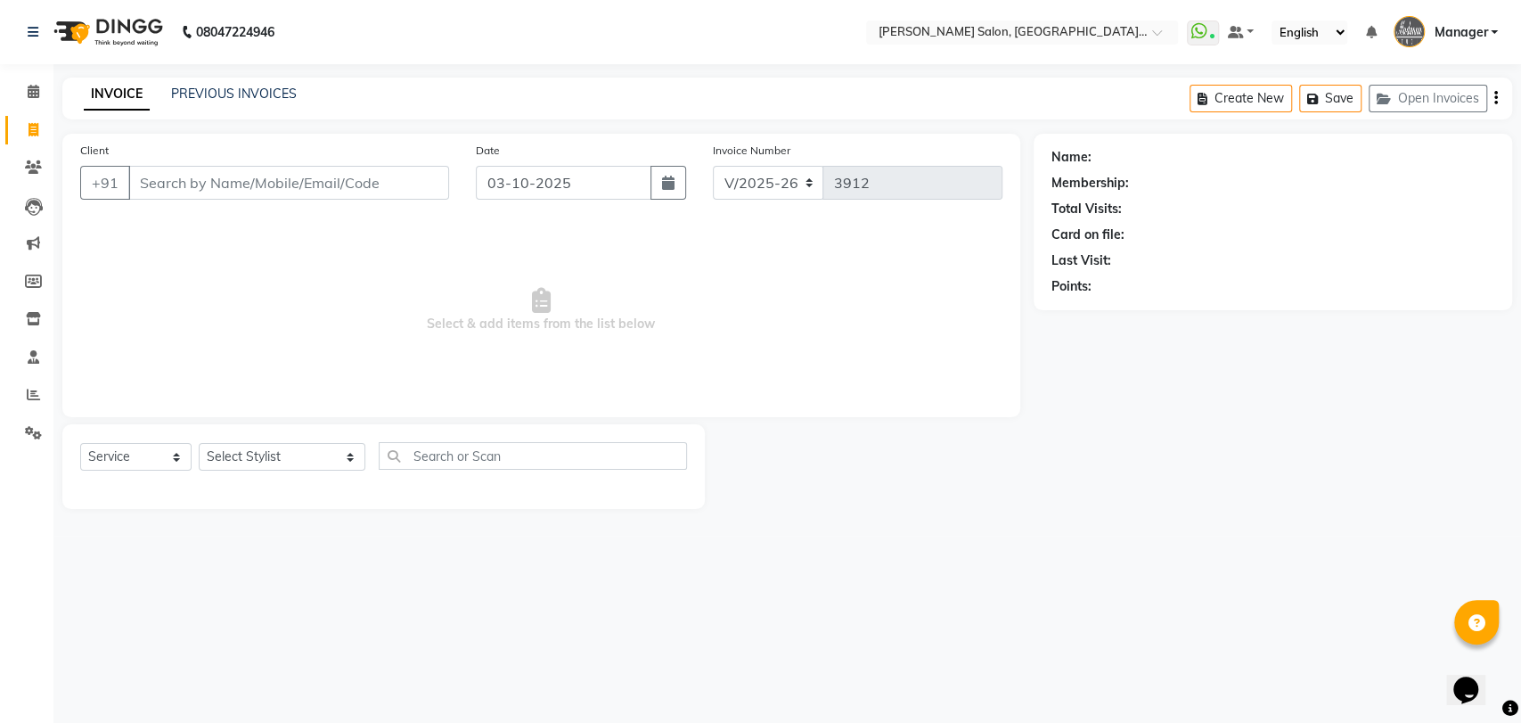
click at [187, 103] on div "INVOICE PREVIOUS INVOICES" at bounding box center [190, 95] width 256 height 20
click at [192, 102] on div "PREVIOUS INVOICES" at bounding box center [234, 94] width 126 height 19
click at [209, 97] on link "PREVIOUS INVOICES" at bounding box center [234, 94] width 126 height 16
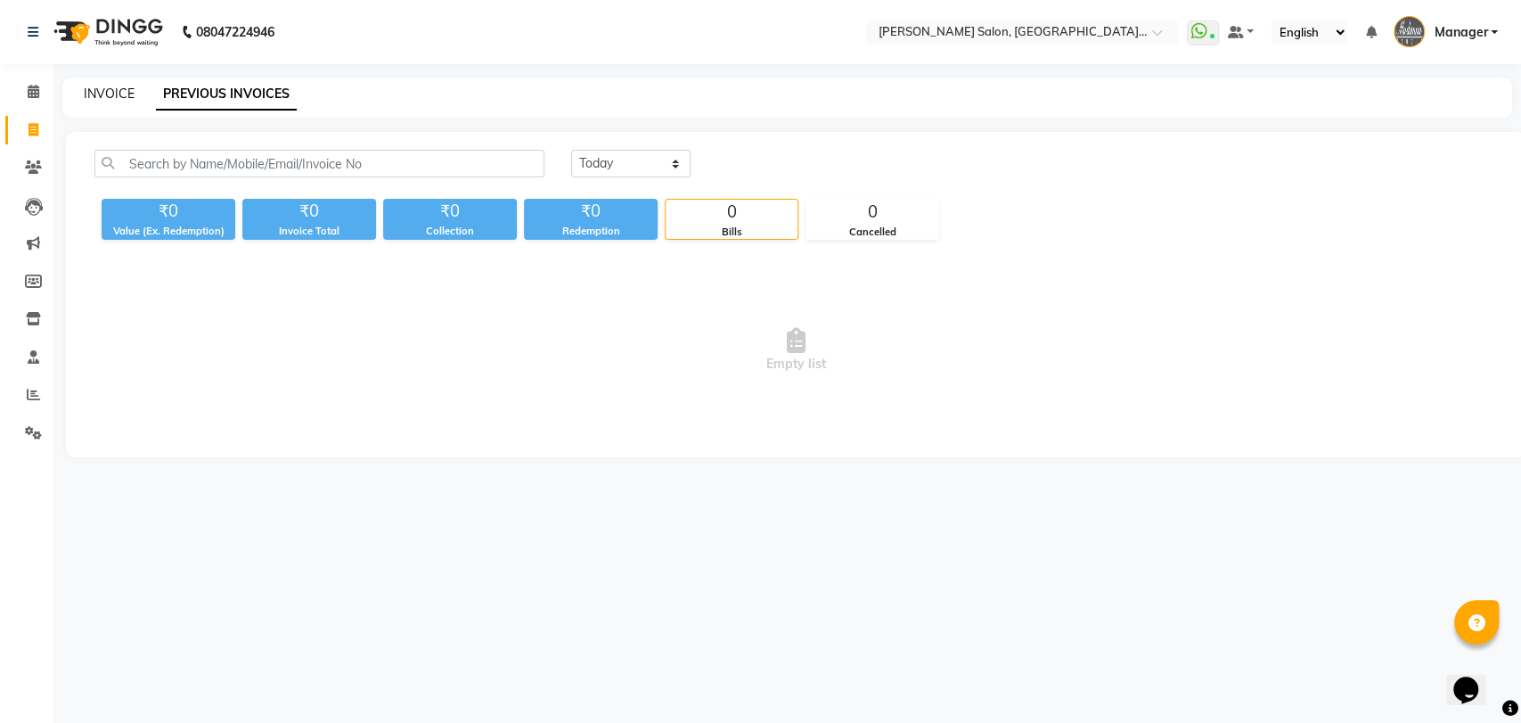
click at [98, 93] on link "INVOICE" at bounding box center [109, 94] width 51 height 16
select select "service"
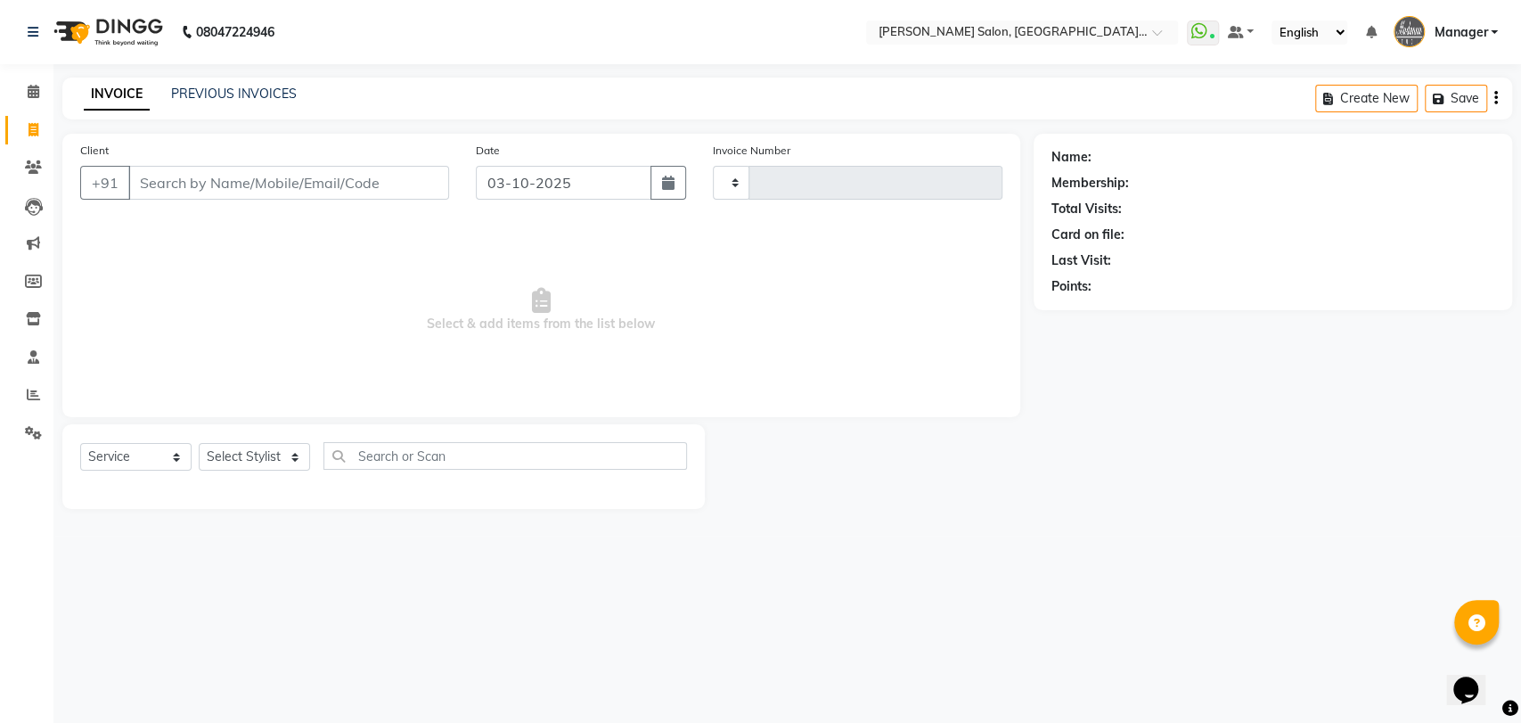
type input "3912"
select select "5893"
click at [213, 87] on link "PREVIOUS INVOICES" at bounding box center [234, 94] width 126 height 16
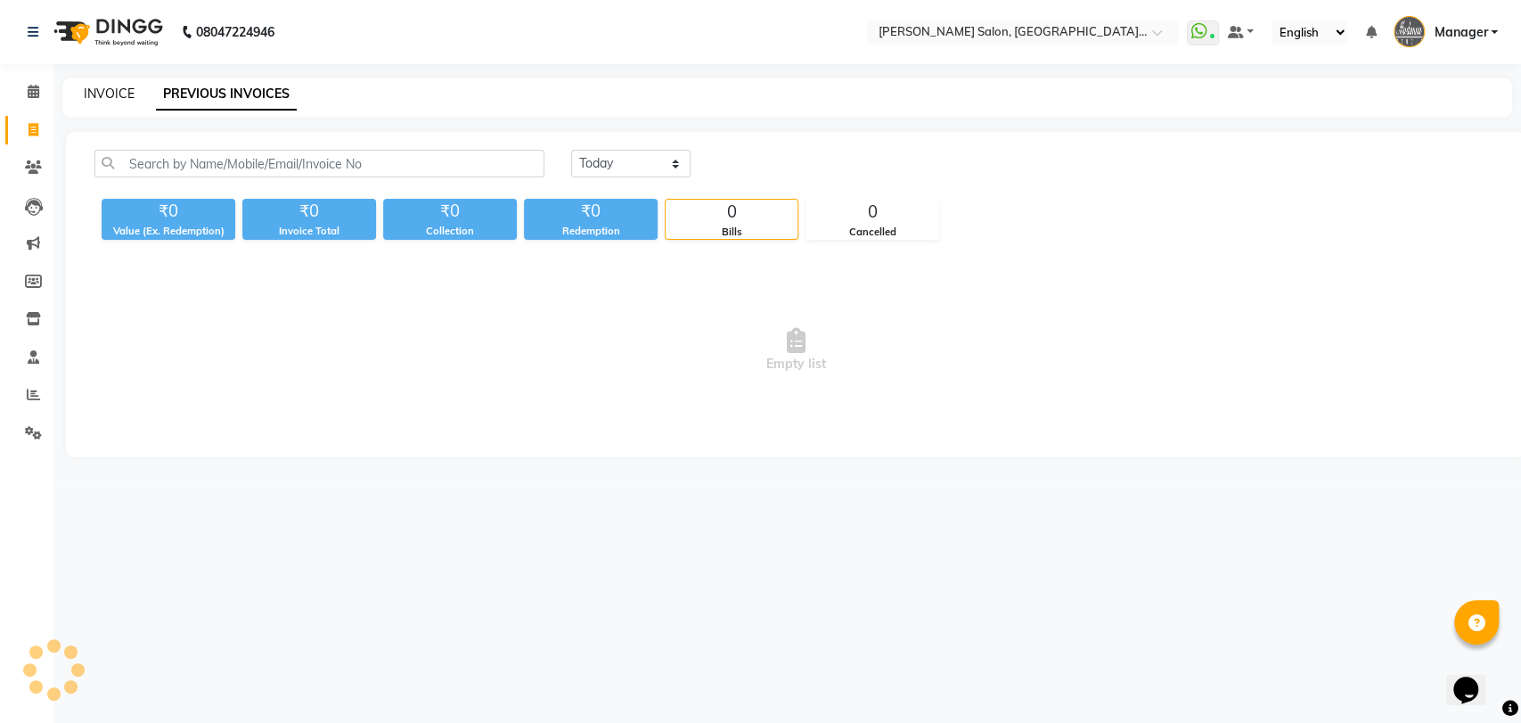
click at [97, 90] on link "INVOICE" at bounding box center [109, 94] width 51 height 16
select select "service"
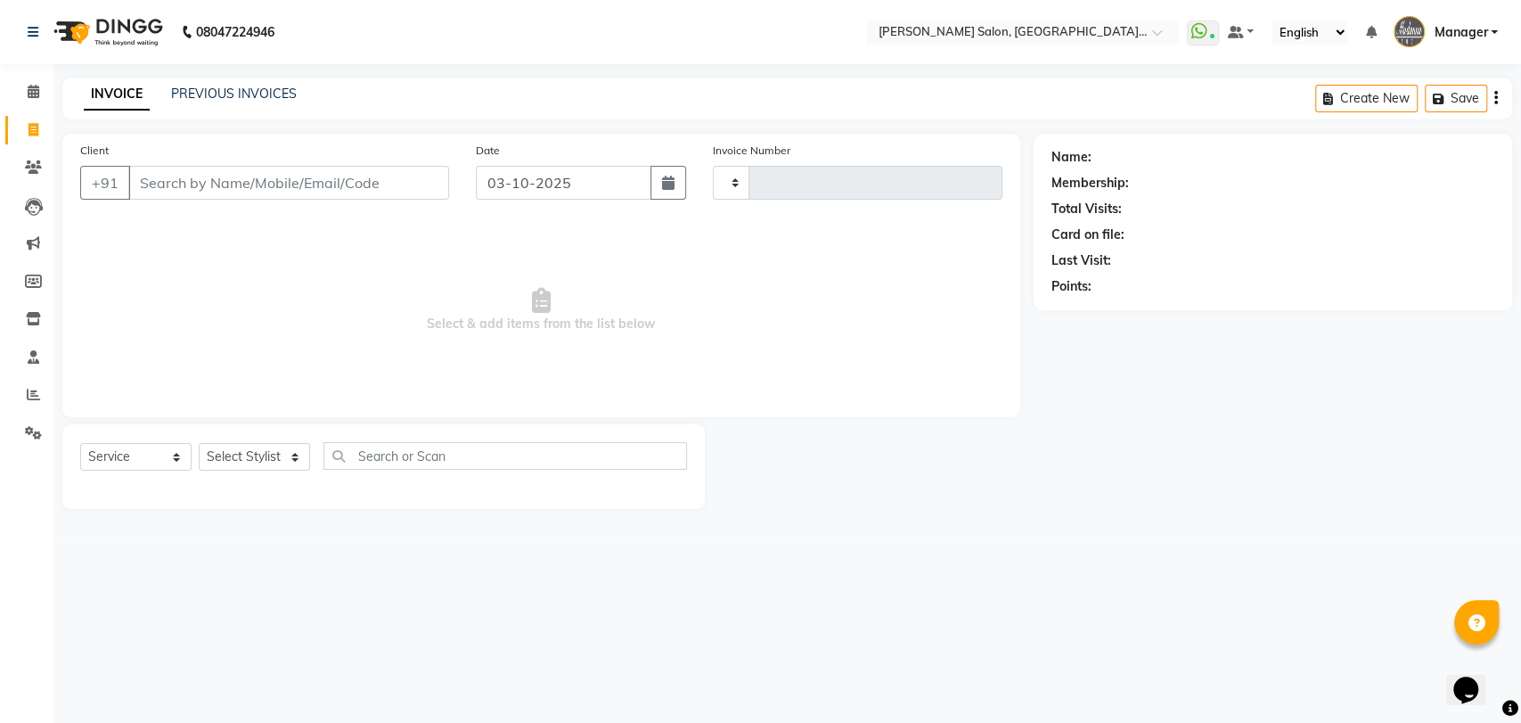
type input "3912"
select select "5893"
